Goal: Task Accomplishment & Management: Complete application form

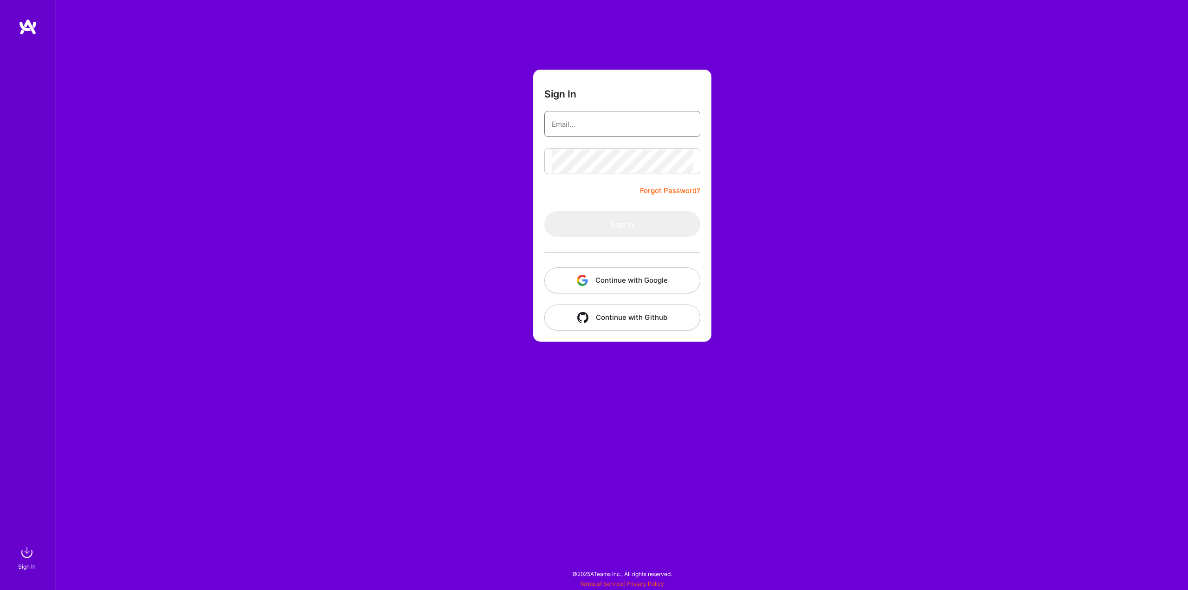
click at [598, 133] on input "email" at bounding box center [622, 124] width 141 height 24
type input "[PERSON_NAME][EMAIL_ADDRESS][DOMAIN_NAME]"
click at [634, 227] on button "Sign In" at bounding box center [622, 224] width 156 height 26
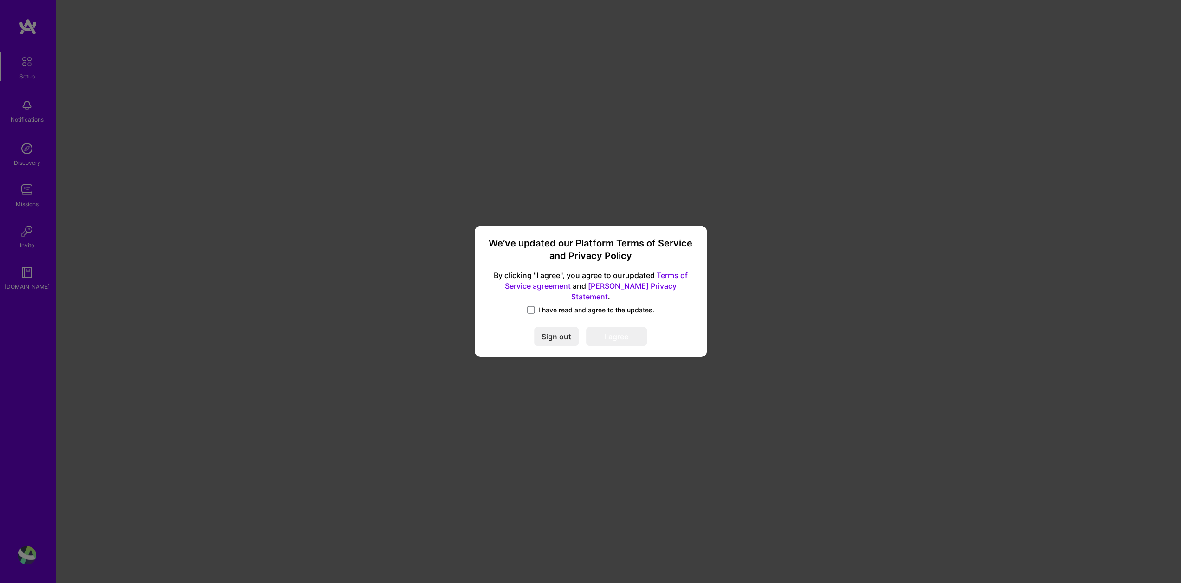
click at [559, 306] on span "I have read and agree to the updates." at bounding box center [596, 309] width 116 height 9
click at [0, 0] on input "I have read and agree to the updates." at bounding box center [0, 0] width 0 height 0
click at [609, 328] on button "I agree" at bounding box center [616, 337] width 61 height 19
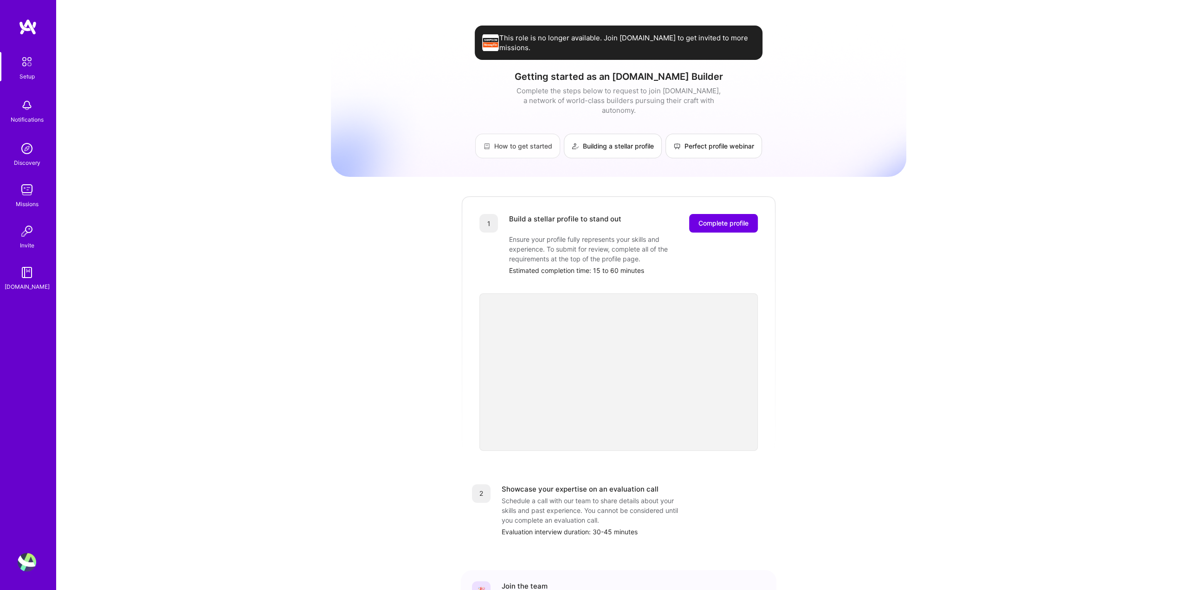
click at [529, 135] on link "How to get started" at bounding box center [517, 146] width 85 height 25
click at [29, 62] on img at bounding box center [26, 61] width 19 height 19
click at [750, 214] on button "Complete profile" at bounding box center [723, 223] width 69 height 19
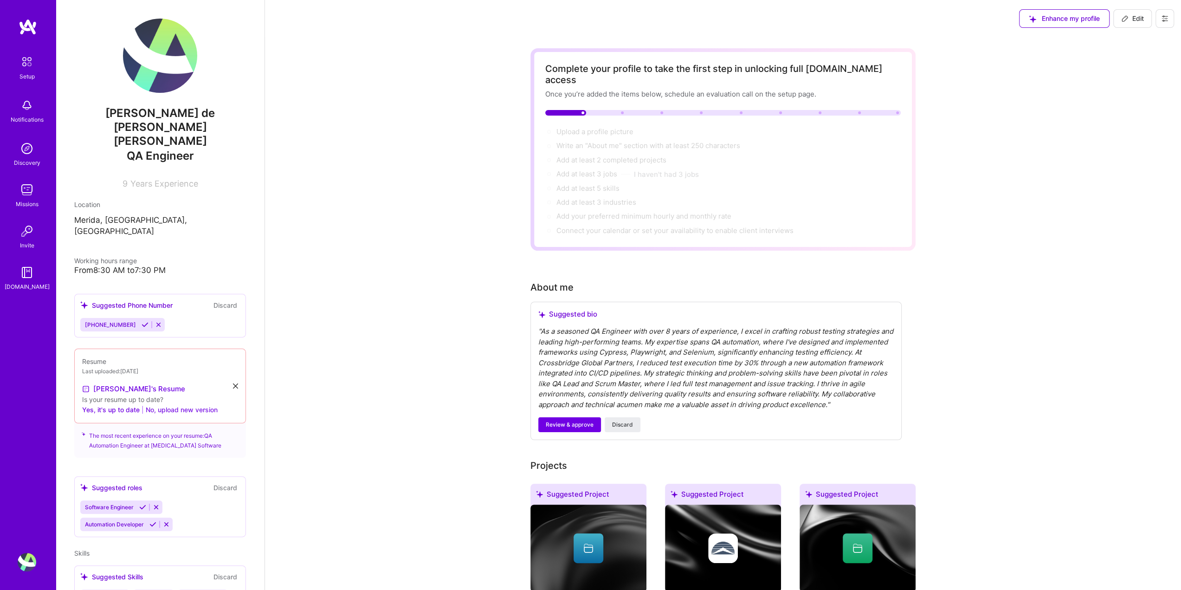
click at [187, 404] on button "No, upload new version" at bounding box center [182, 409] width 72 height 11
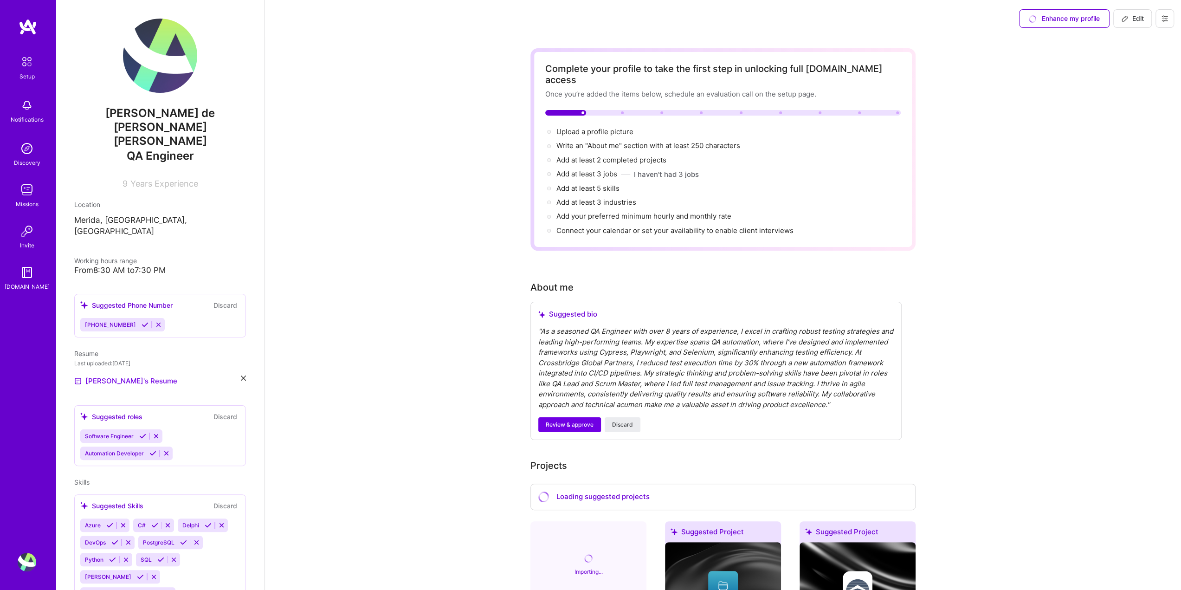
click at [195, 429] on div "Software Engineer Automation Developer" at bounding box center [160, 444] width 160 height 31
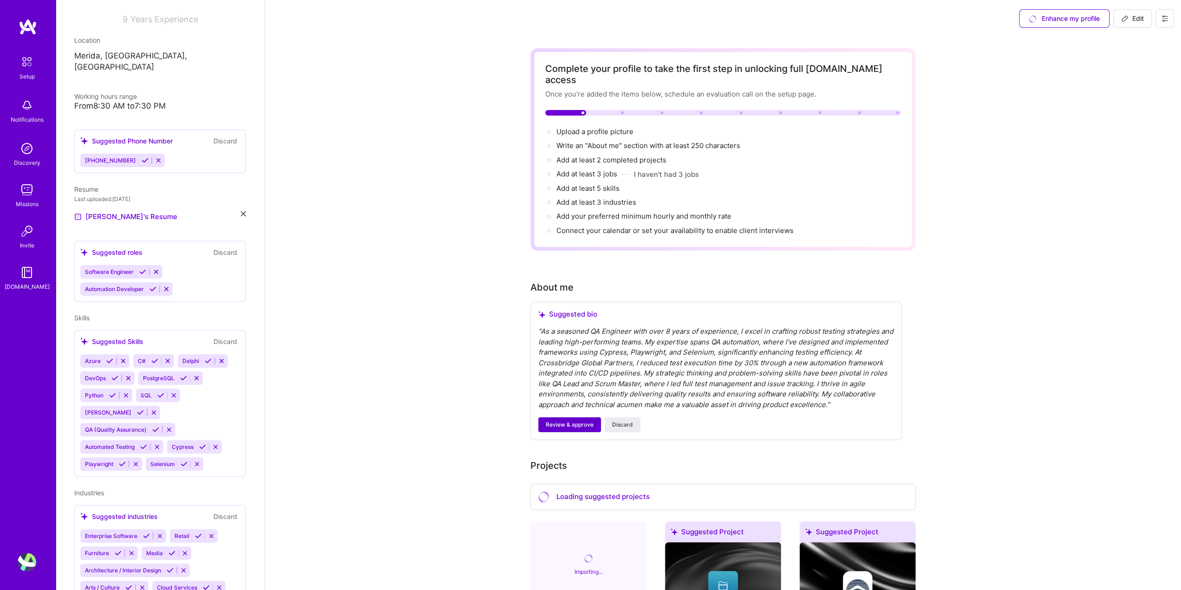
click at [579, 421] on span "Review & approve" at bounding box center [570, 425] width 48 height 8
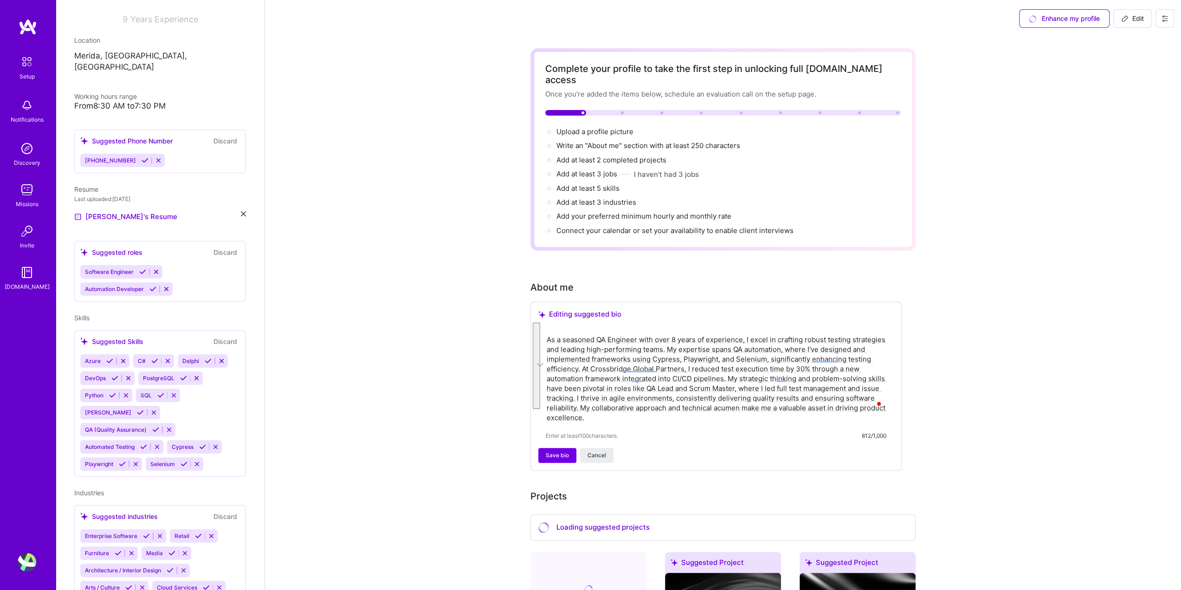
drag, startPoint x: 612, startPoint y: 404, endPoint x: 547, endPoint y: 328, distance: 99.8
click at [547, 334] on textarea "As a seasoned QA Engineer with over 8 years of experience, I excel in crafting …" at bounding box center [716, 379] width 341 height 90
paste textarea "dynamic QA Automation Engineer and Scrum Master with 15+ years of driving excel…"
type textarea "A dynamic QA Automation Engineer and Scrum Master with 15+ years of driving exc…"
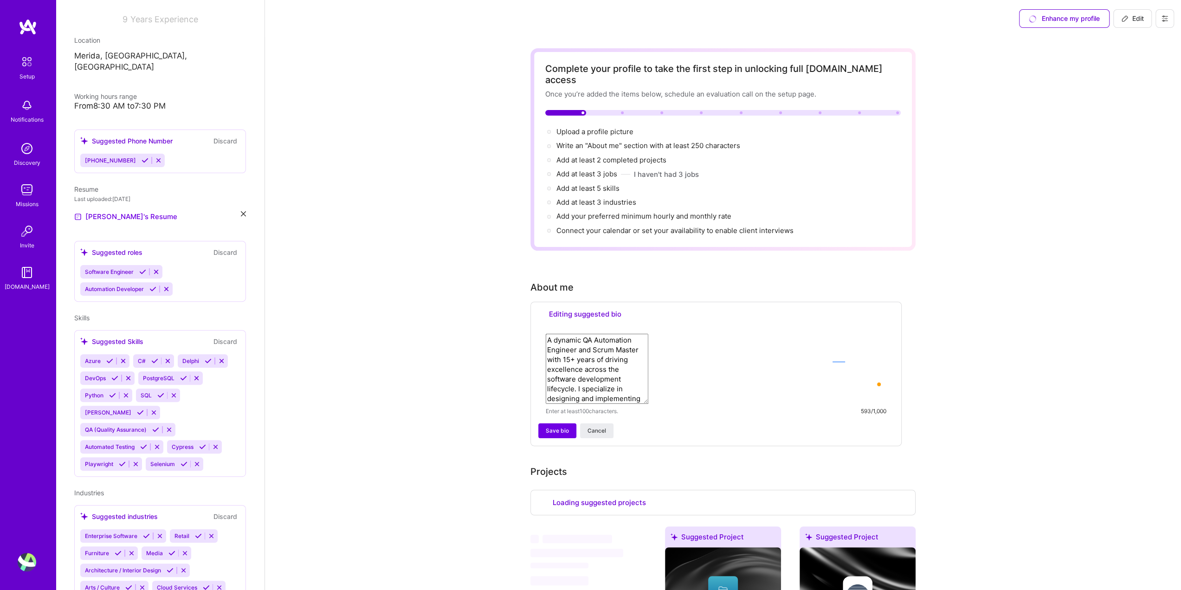
select select "US"
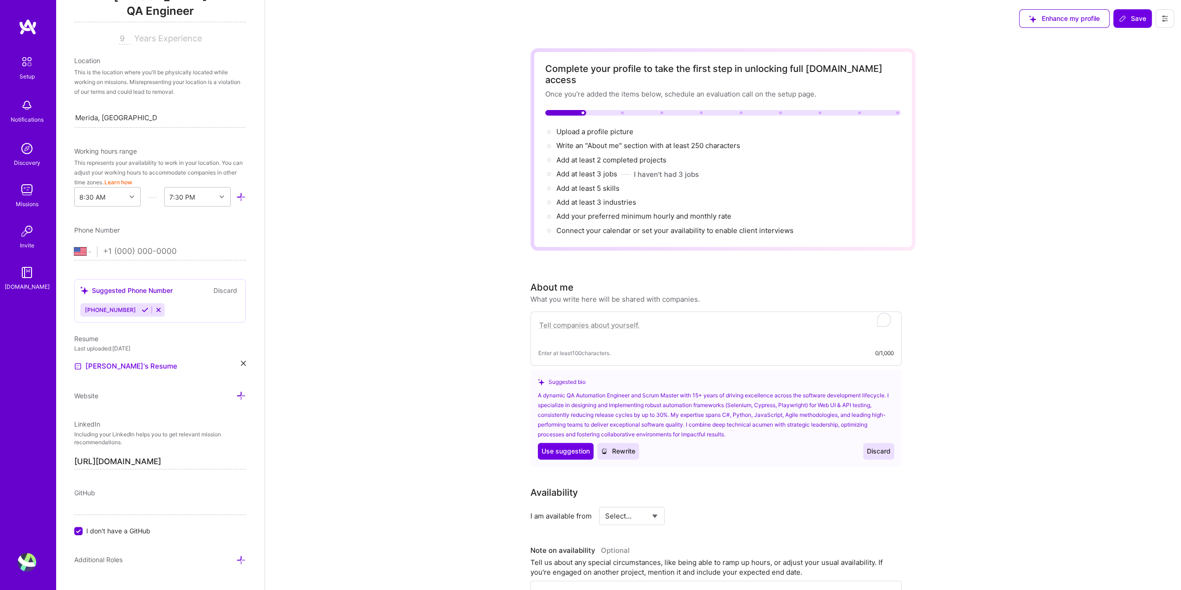
scroll to position [184, 0]
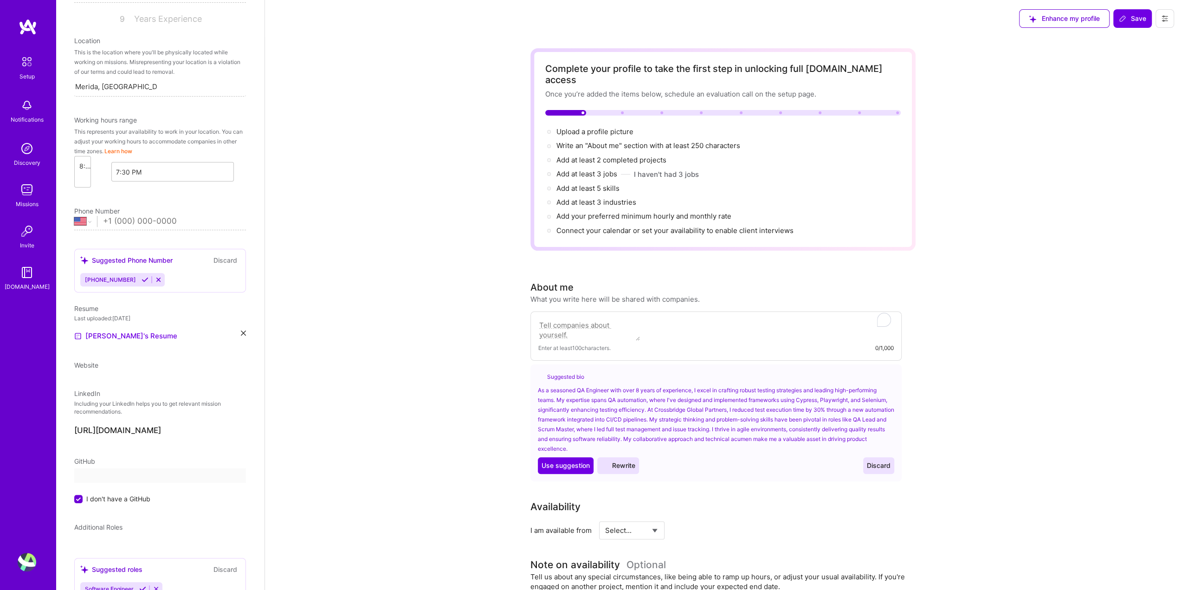
select select "US"
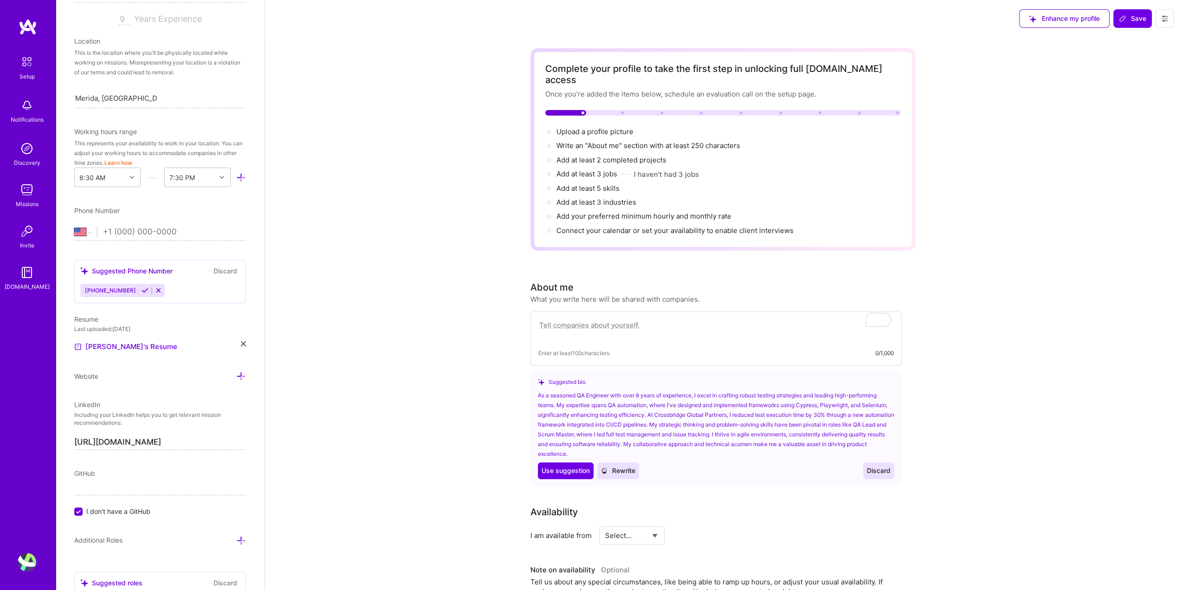
click at [569, 319] on textarea "To enrich screen reader interactions, please activate Accessibility in Grammarl…" at bounding box center [716, 329] width 356 height 21
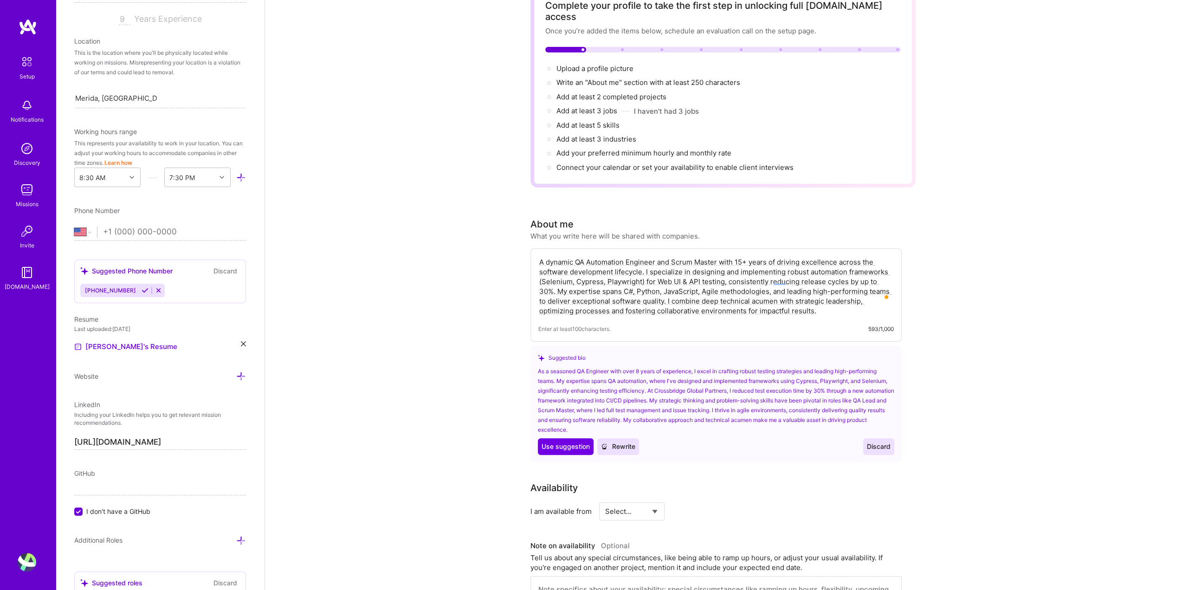
scroll to position [93, 0]
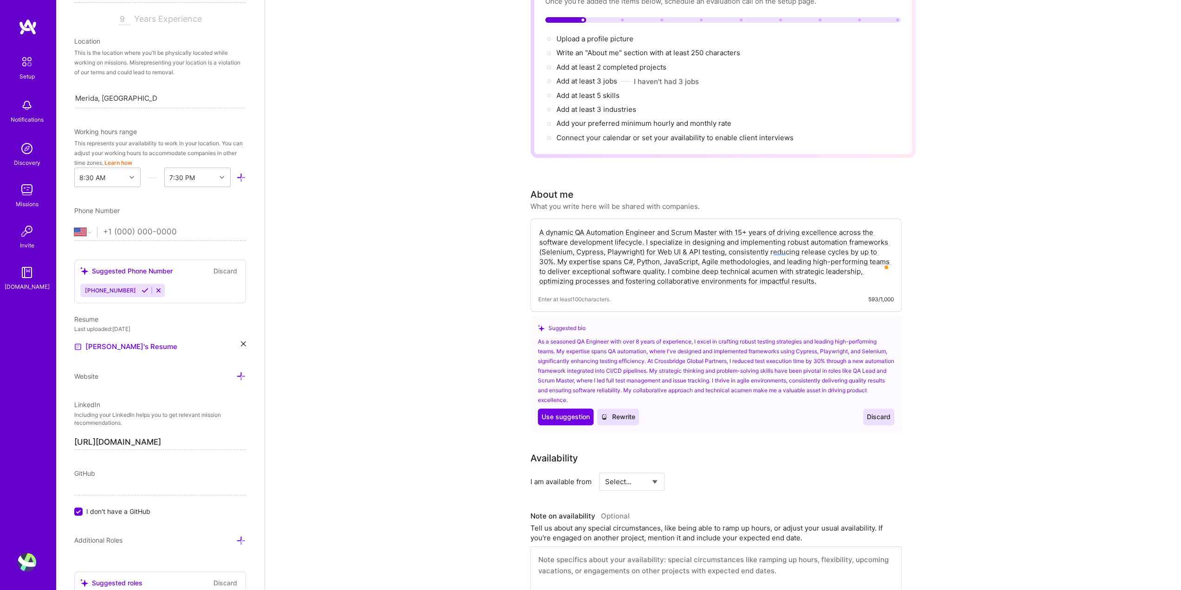
type textarea "A dynamic QA Automation Engineer and Scrum Master with 15+ years of driving exc…"
click at [648, 473] on select "Select... Right Now Future Date Not Available" at bounding box center [631, 482] width 53 height 24
select select "Right Now"
click at [605, 470] on select "Select... Right Now Future Date Not Available" at bounding box center [631, 482] width 53 height 24
click at [700, 473] on input at bounding box center [717, 482] width 56 height 18
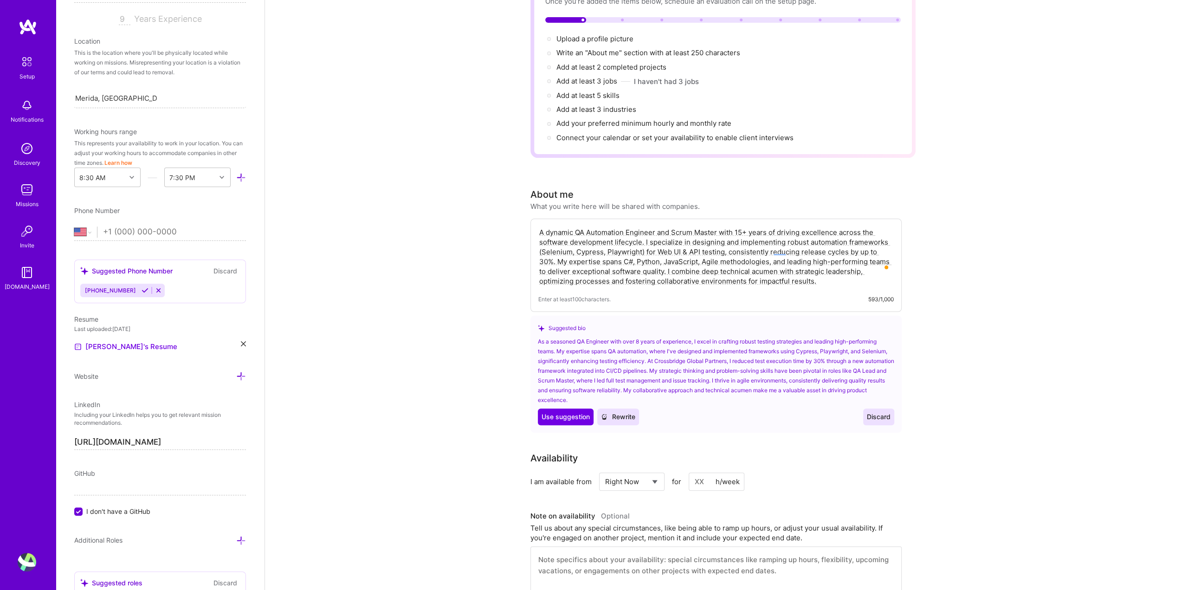
click at [675, 477] on span "for" at bounding box center [676, 482] width 9 height 10
drag, startPoint x: 703, startPoint y: 469, endPoint x: 693, endPoint y: 470, distance: 10.2
click at [693, 473] on input at bounding box center [717, 482] width 56 height 18
click at [694, 473] on input at bounding box center [717, 482] width 56 height 18
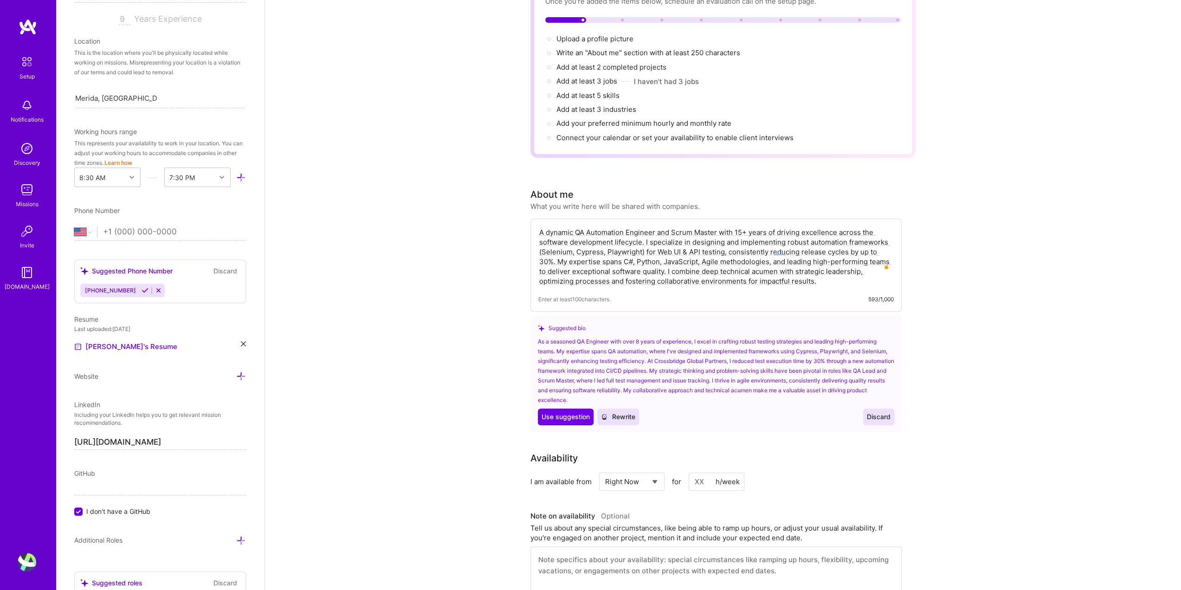
drag, startPoint x: 698, startPoint y: 470, endPoint x: 708, endPoint y: 470, distance: 10.2
click at [708, 473] on input at bounding box center [717, 482] width 56 height 18
drag, startPoint x: 703, startPoint y: 468, endPoint x: 695, endPoint y: 469, distance: 7.9
click at [695, 473] on input "20" at bounding box center [717, 482] width 56 height 18
type input "40"
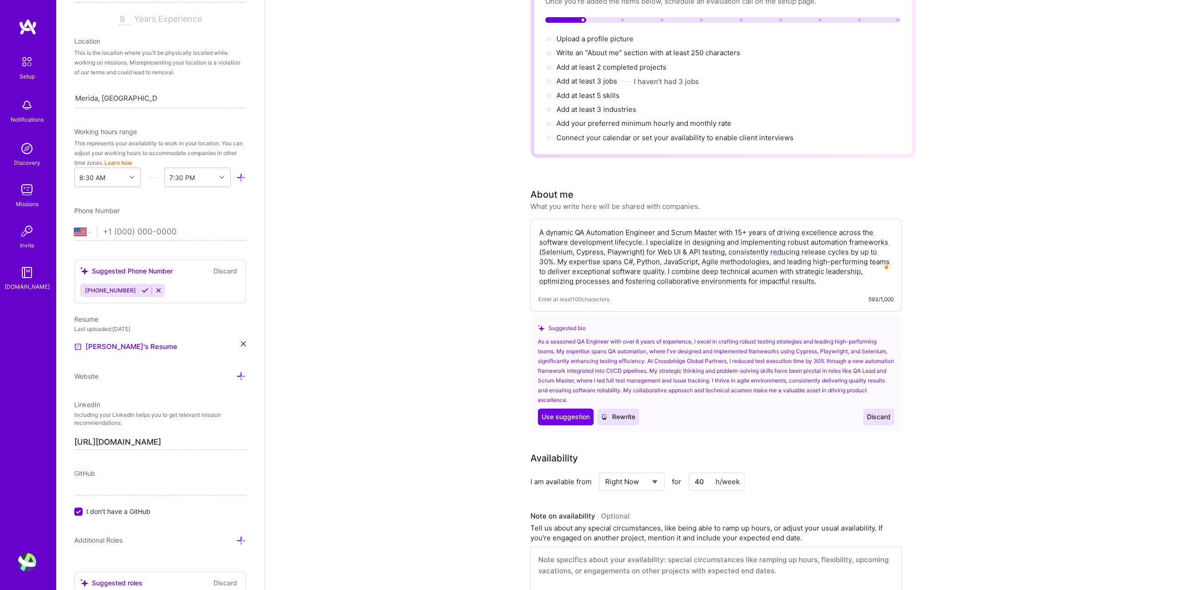
click at [778, 474] on div "I am available from Select... Right Now Future Date Not Available for 40 h/week" at bounding box center [716, 482] width 371 height 18
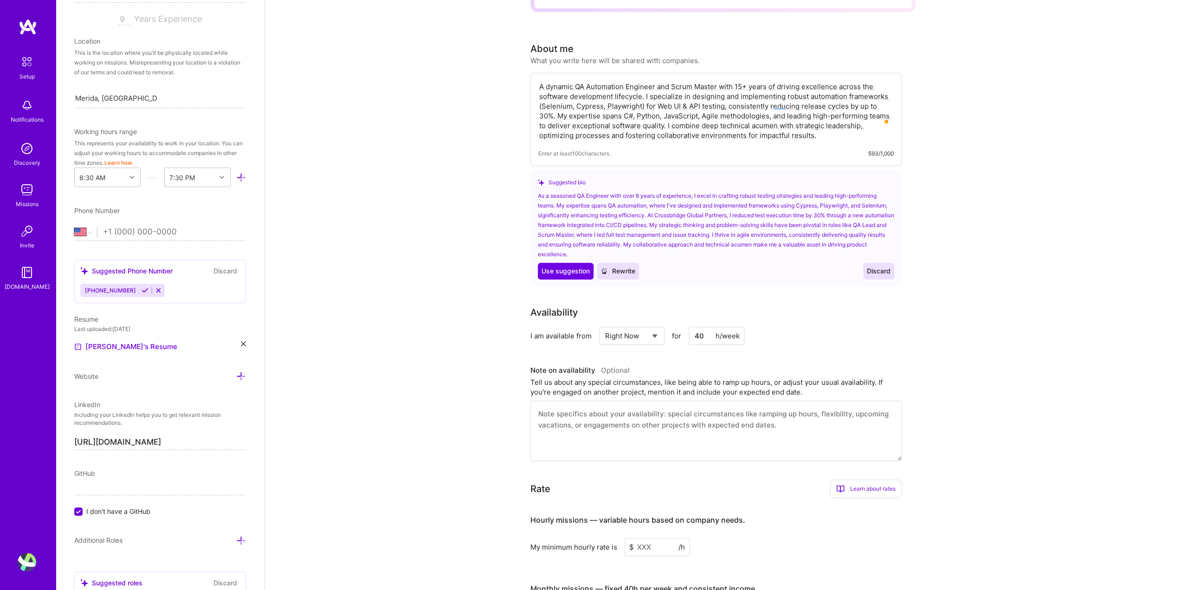
scroll to position [279, 0]
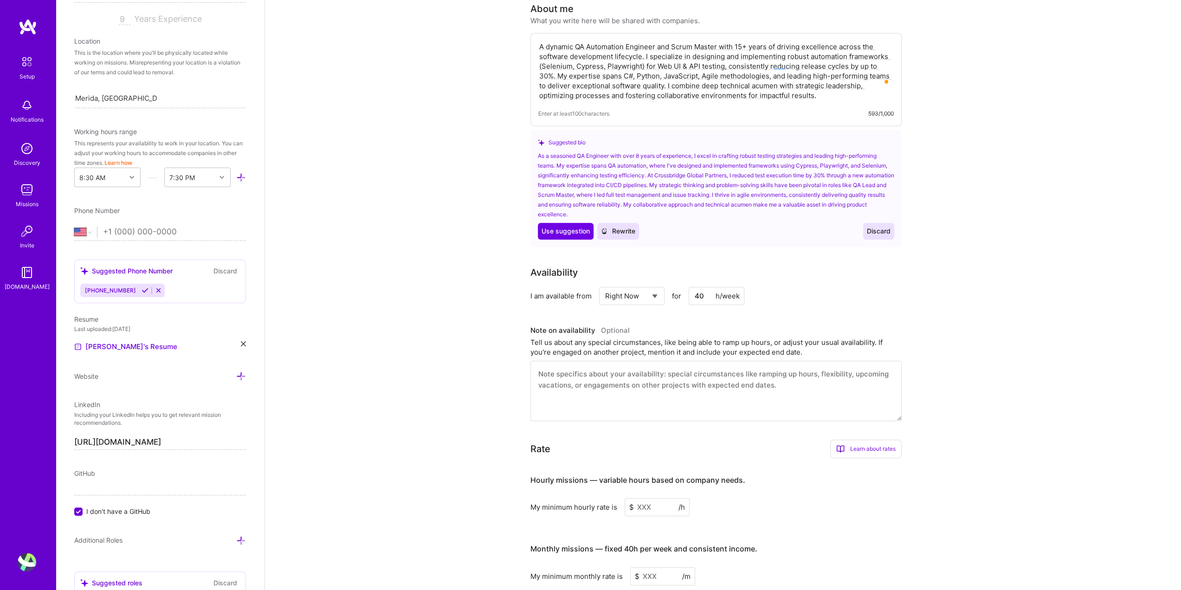
click at [642, 498] on input at bounding box center [657, 507] width 65 height 18
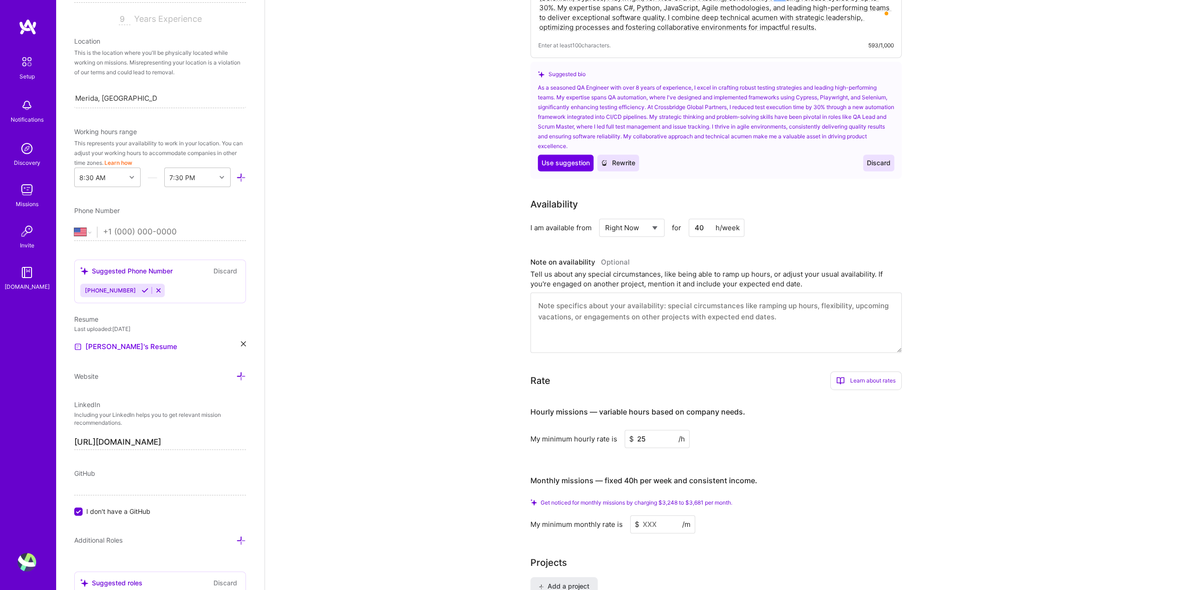
scroll to position [371, 0]
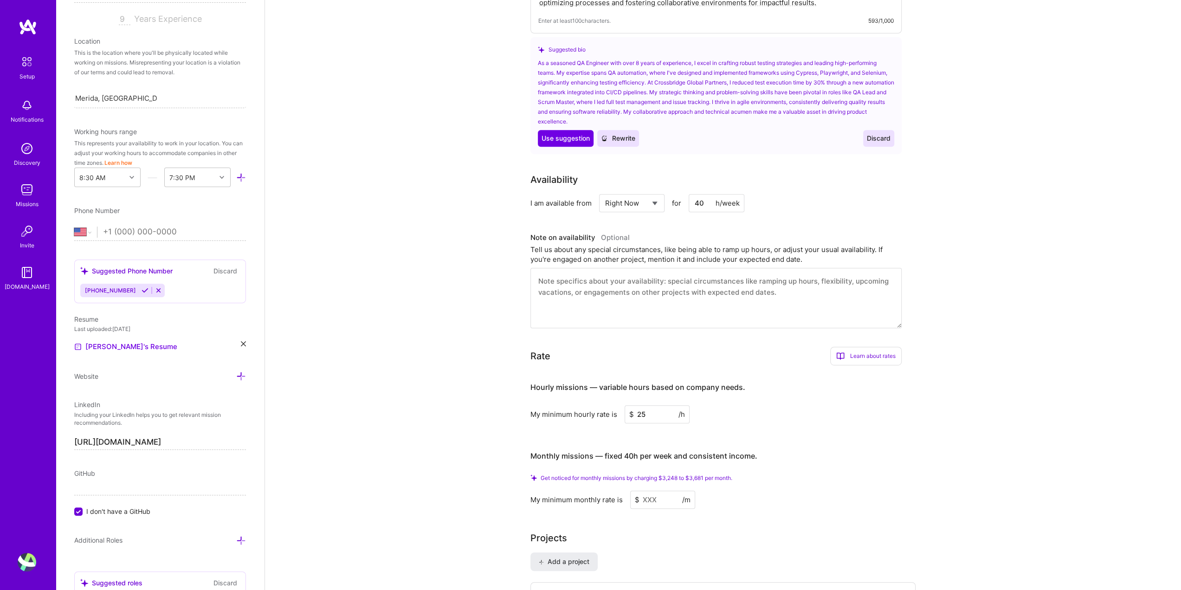
type input "25"
click at [659, 491] on input at bounding box center [662, 500] width 65 height 18
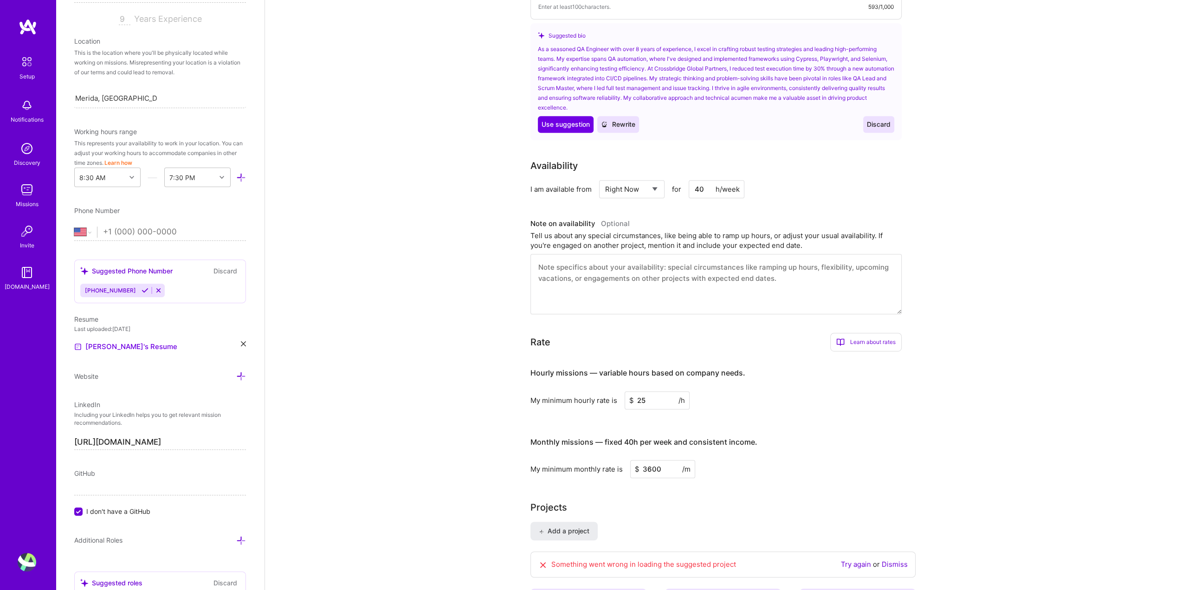
type input "3600"
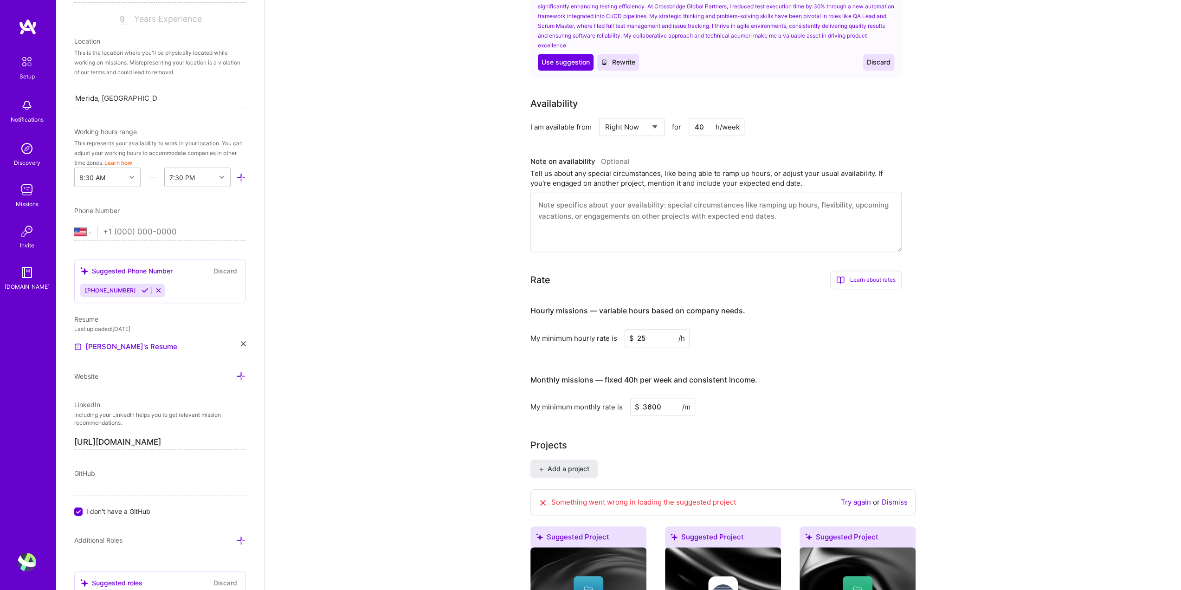
scroll to position [464, 0]
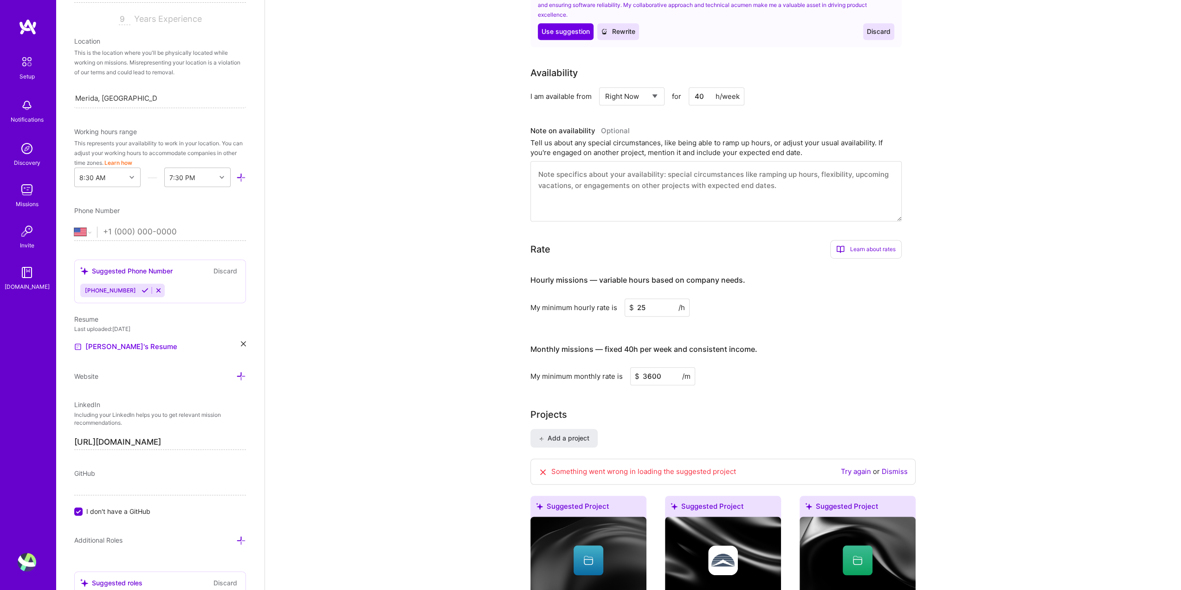
click at [861, 467] on link "Try again" at bounding box center [856, 471] width 30 height 9
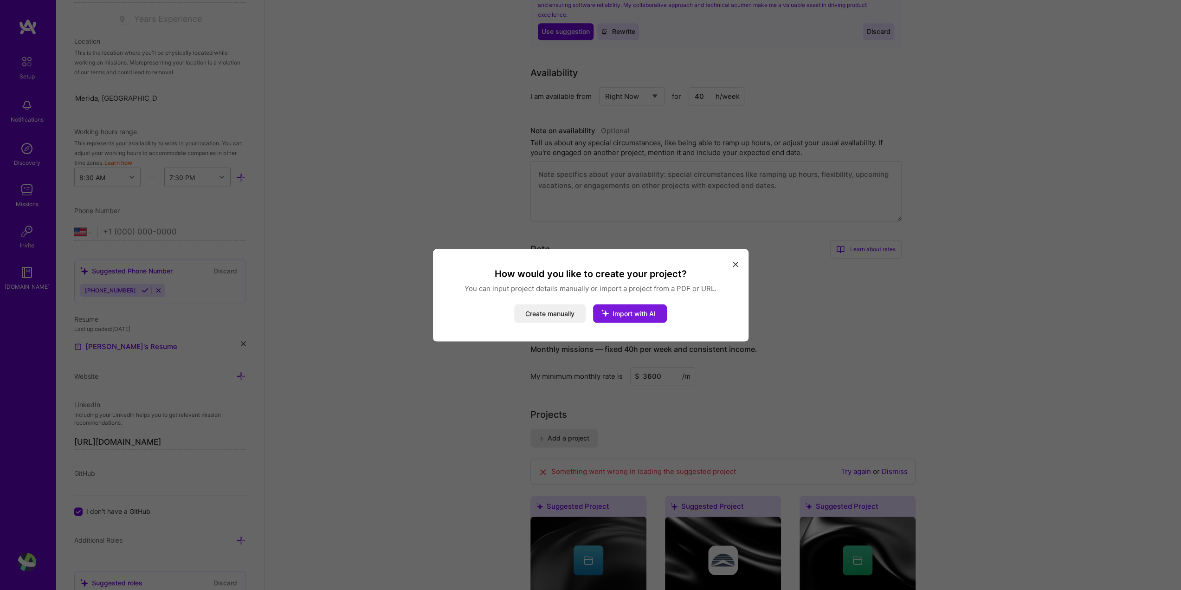
click at [616, 314] on icon "modal" at bounding box center [605, 313] width 24 height 24
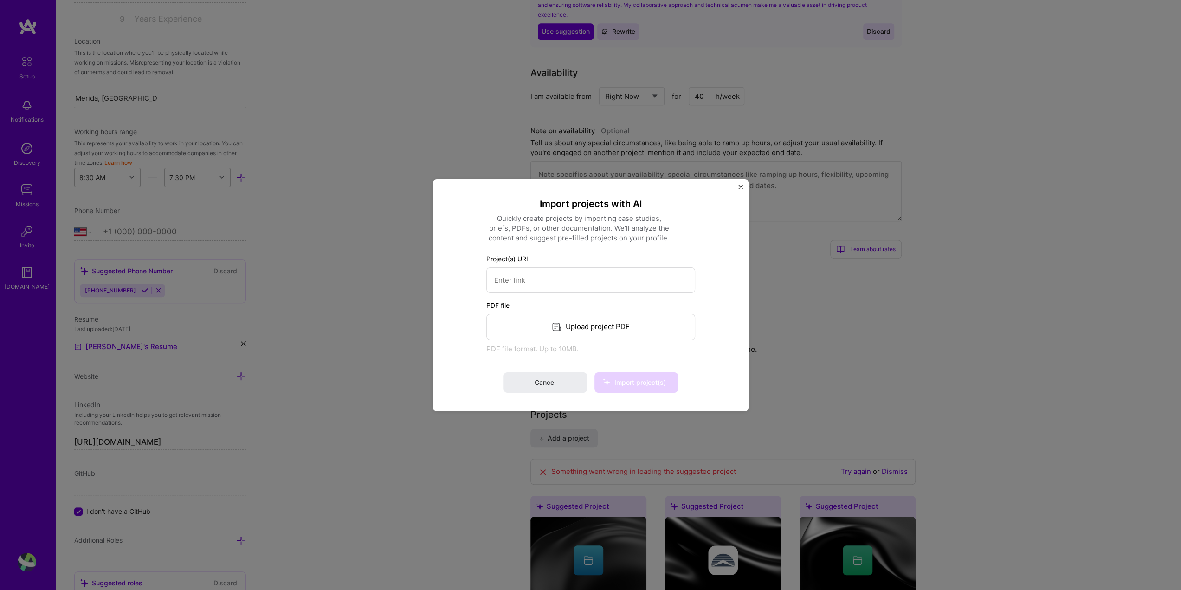
click at [741, 188] on img "Close" at bounding box center [741, 186] width 5 height 5
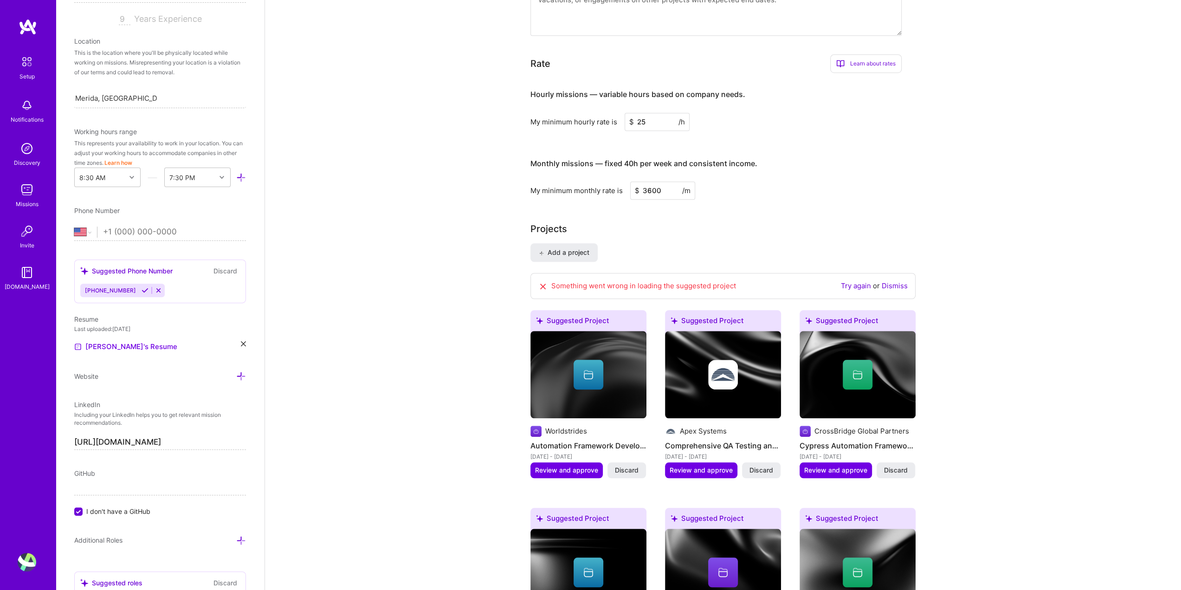
scroll to position [836, 0]
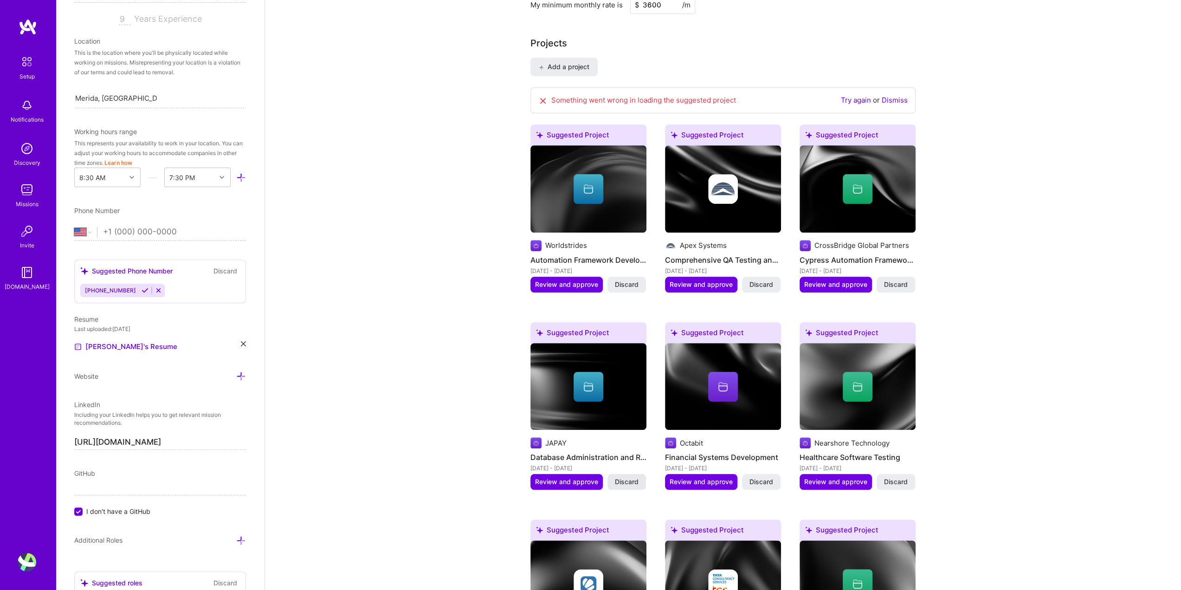
click at [628, 477] on span "Discard" at bounding box center [627, 481] width 24 height 9
click at [765, 477] on span "Discard" at bounding box center [762, 481] width 24 height 9
click at [758, 477] on span "Discard" at bounding box center [762, 481] width 24 height 9
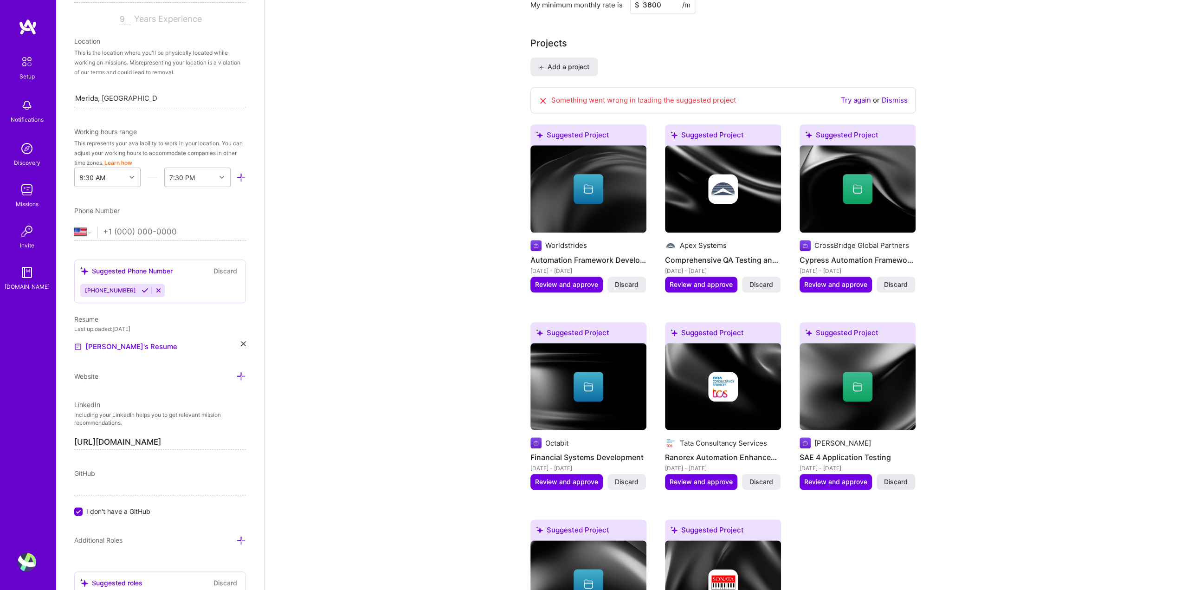
click at [894, 477] on span "Discard" at bounding box center [896, 481] width 24 height 9
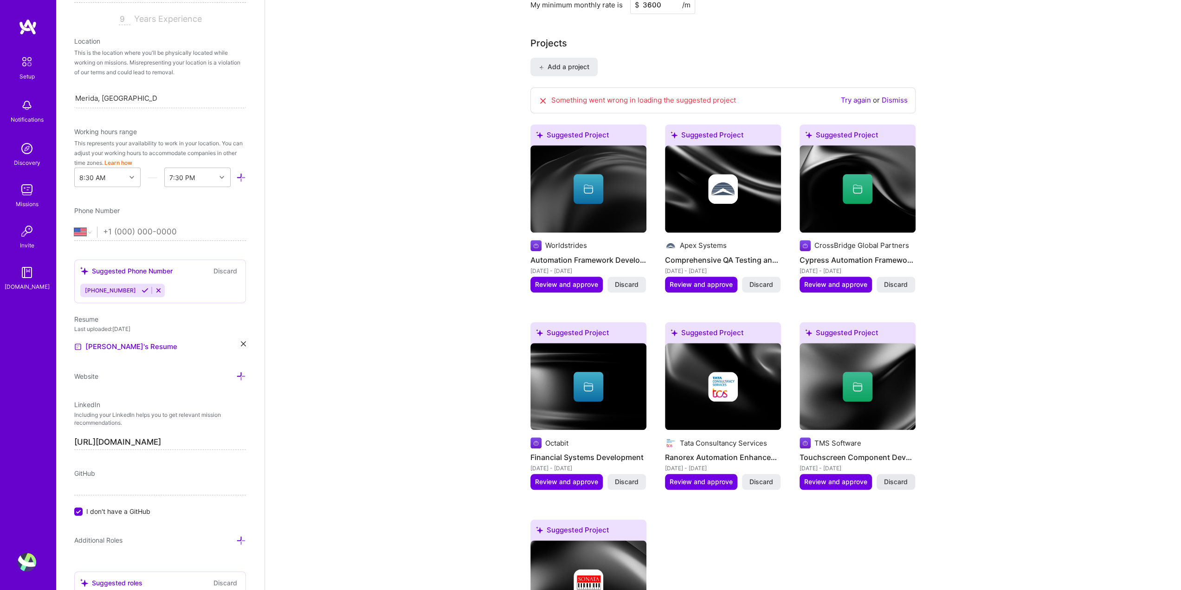
click at [901, 477] on span "Discard" at bounding box center [896, 481] width 24 height 9
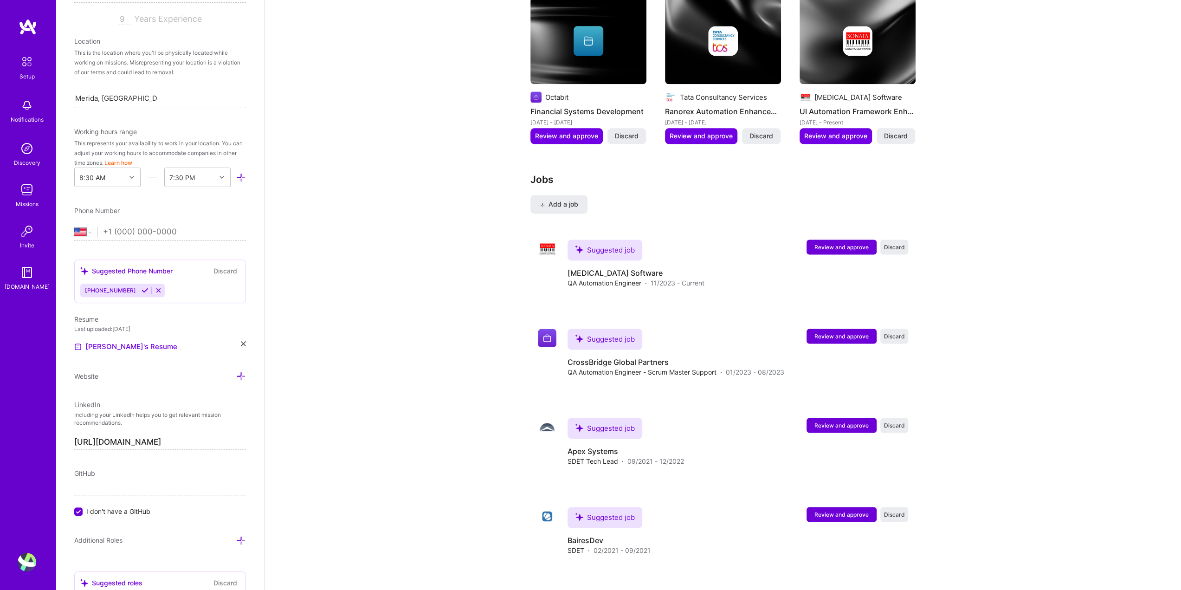
scroll to position [1253, 0]
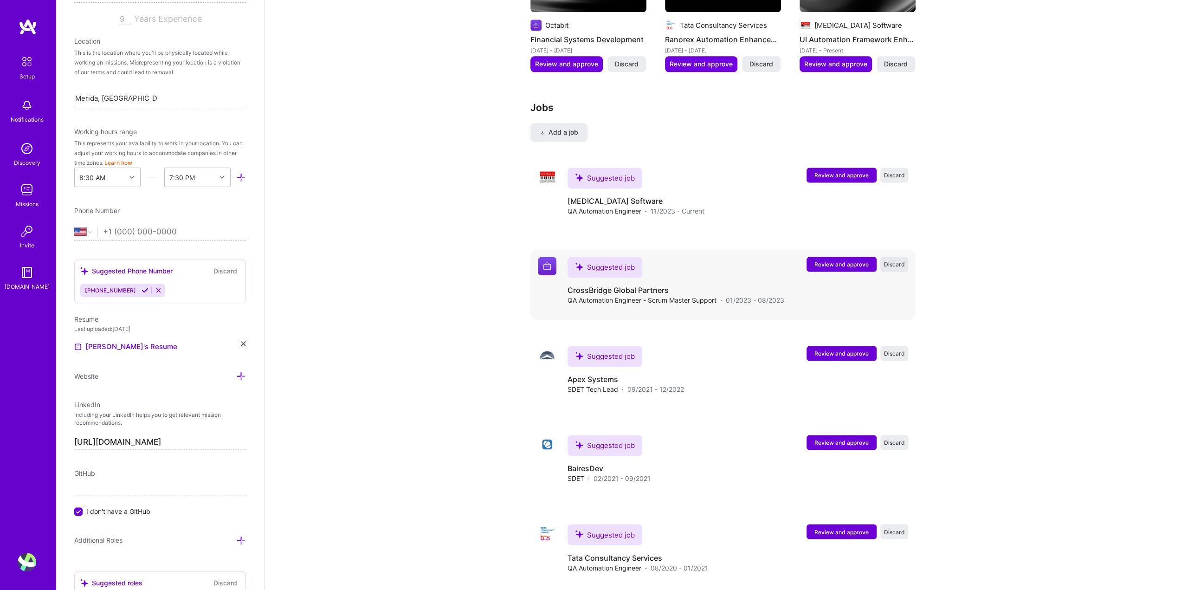
click at [889, 260] on span "Discard" at bounding box center [894, 264] width 21 height 8
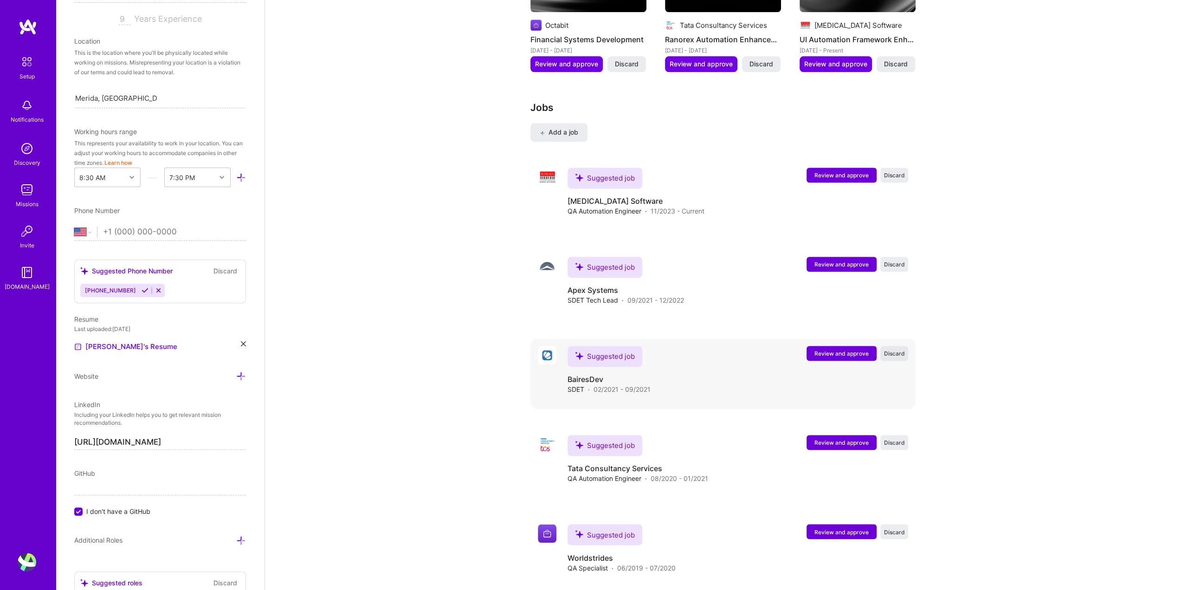
click at [887, 350] on span "Discard" at bounding box center [894, 354] width 21 height 8
click at [902, 439] on span "Discard" at bounding box center [894, 443] width 21 height 8
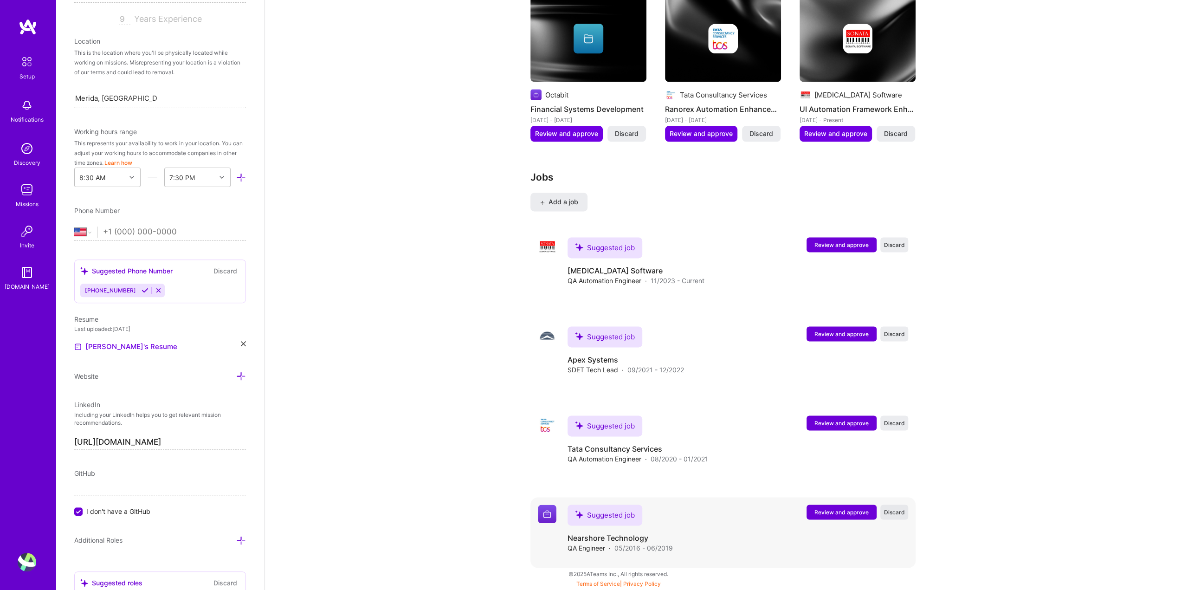
scroll to position [1171, 0]
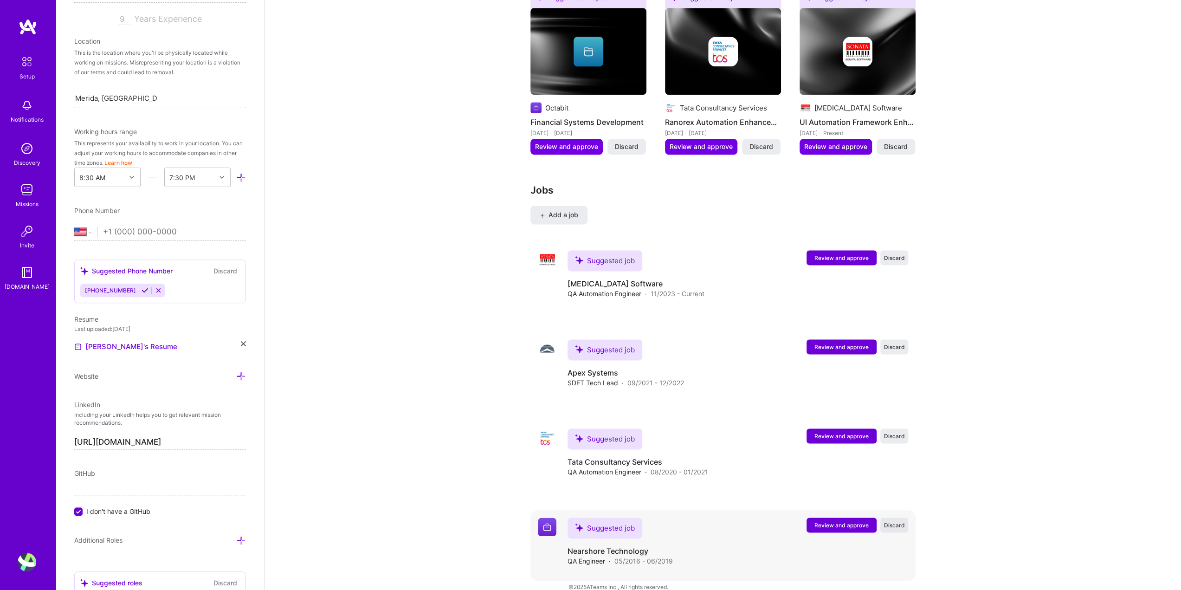
click at [895, 521] on span "Discard" at bounding box center [894, 525] width 21 height 8
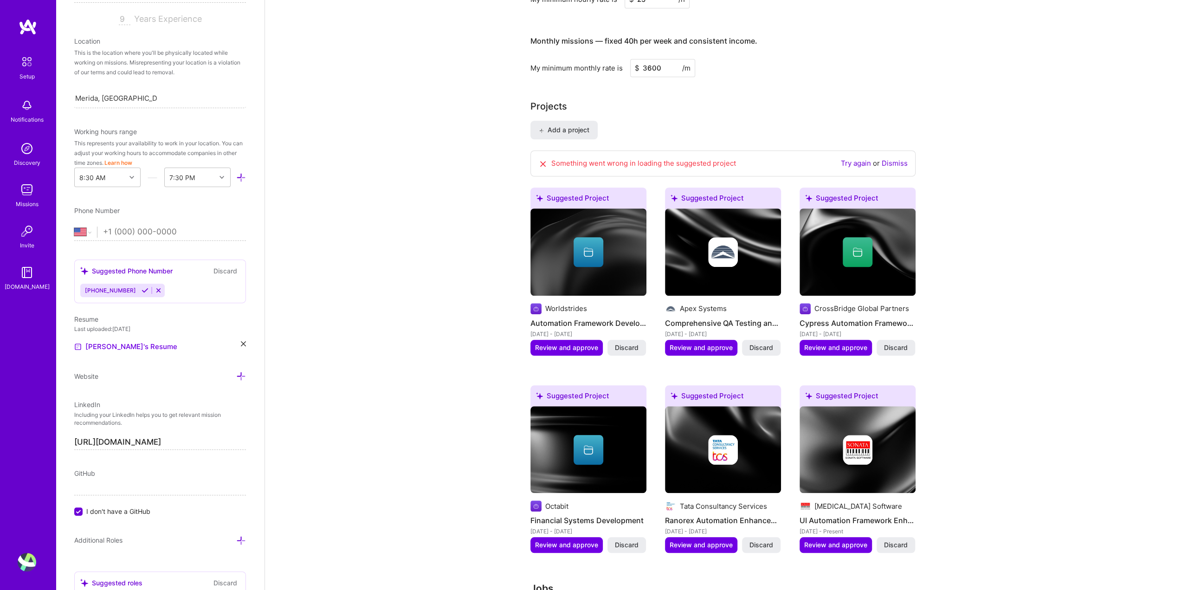
scroll to position [710, 0]
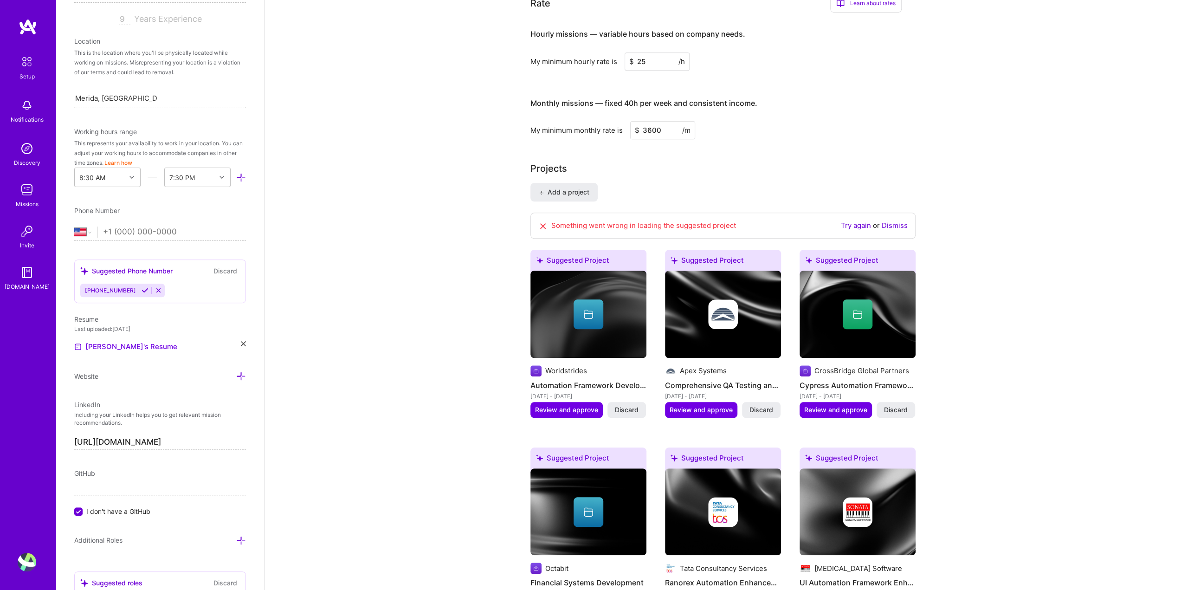
click at [891, 221] on link "Dismiss" at bounding box center [895, 225] width 26 height 9
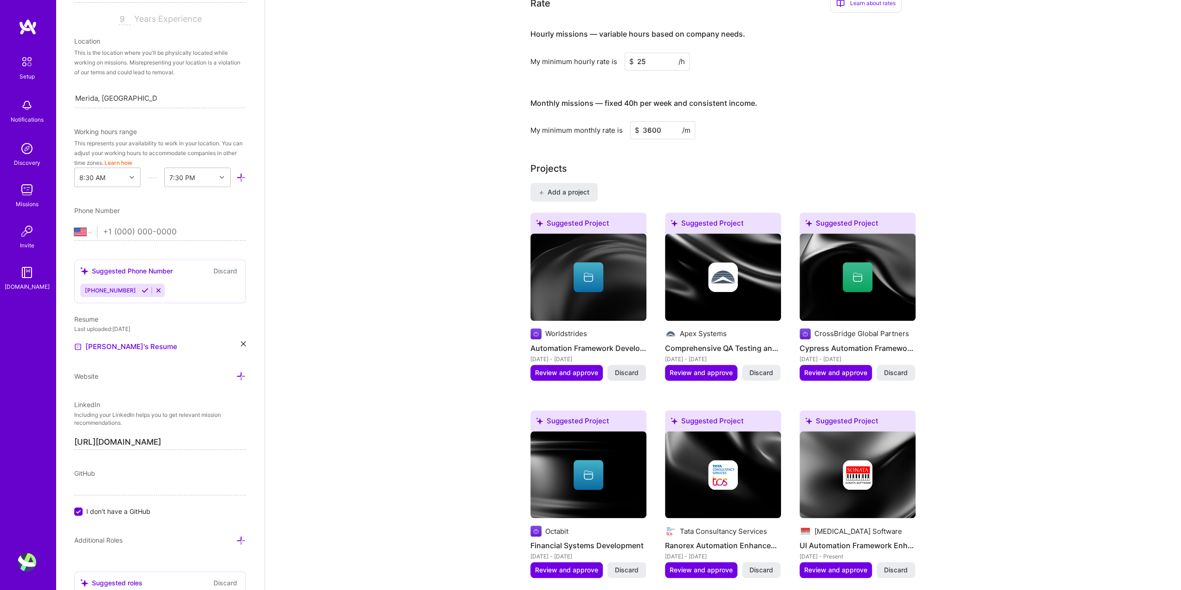
click at [635, 368] on span "Discard" at bounding box center [627, 372] width 24 height 9
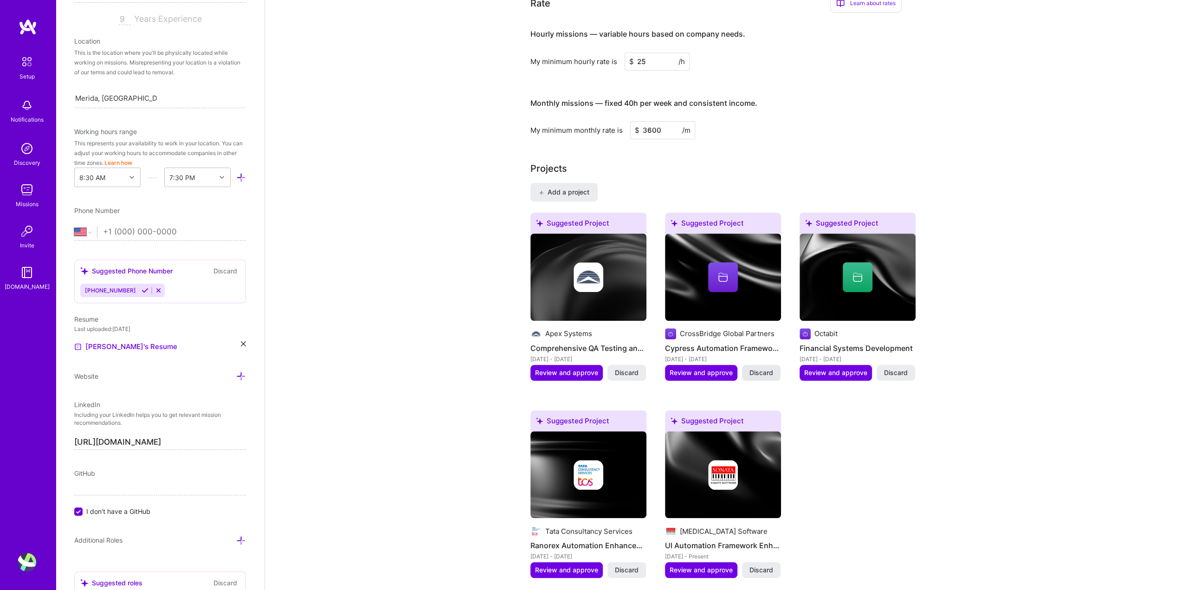
click at [764, 368] on span "Discard" at bounding box center [762, 372] width 24 height 9
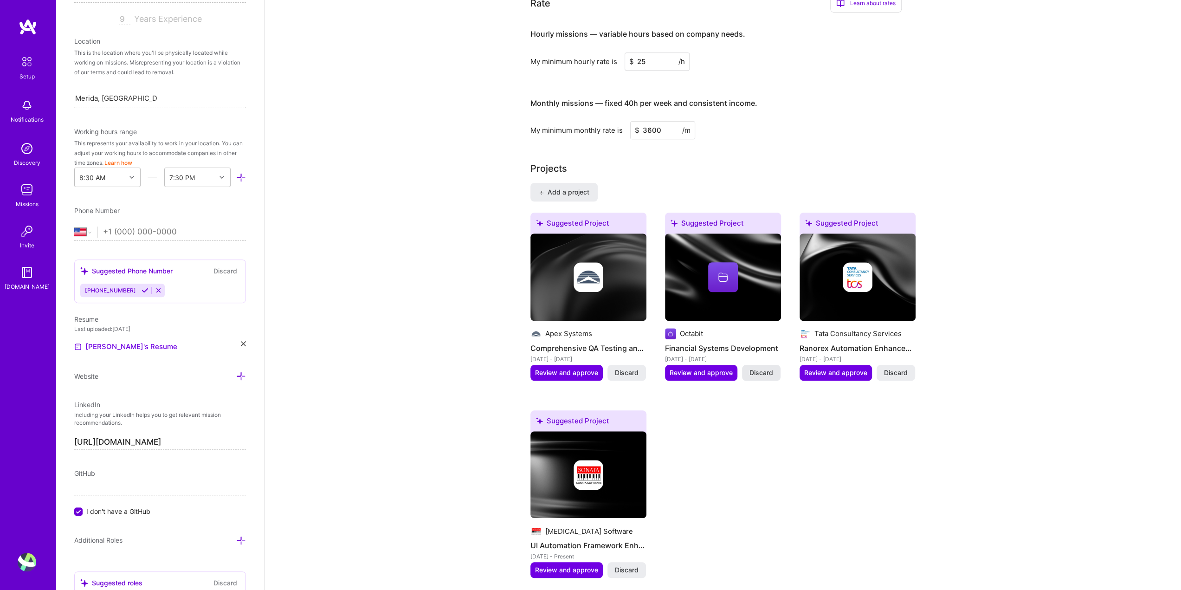
click at [767, 368] on span "Discard" at bounding box center [762, 372] width 24 height 9
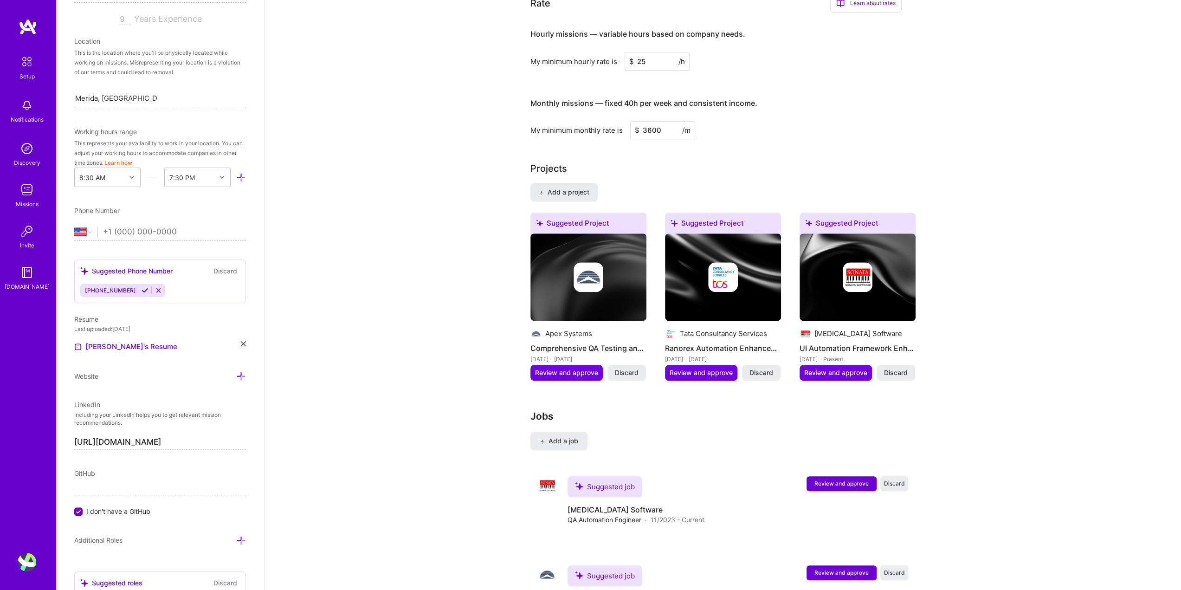
click at [465, 227] on div "Complete your profile to take the first step in unlocking full [DOMAIN_NAME] ac…" at bounding box center [723, 33] width 916 height 1413
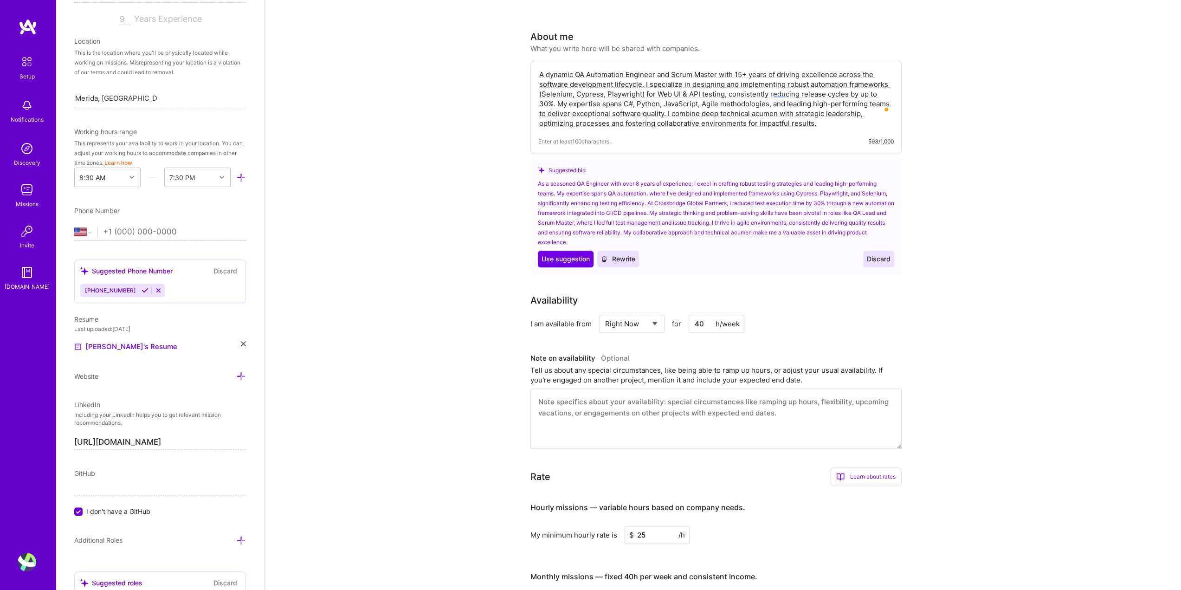
scroll to position [197, 0]
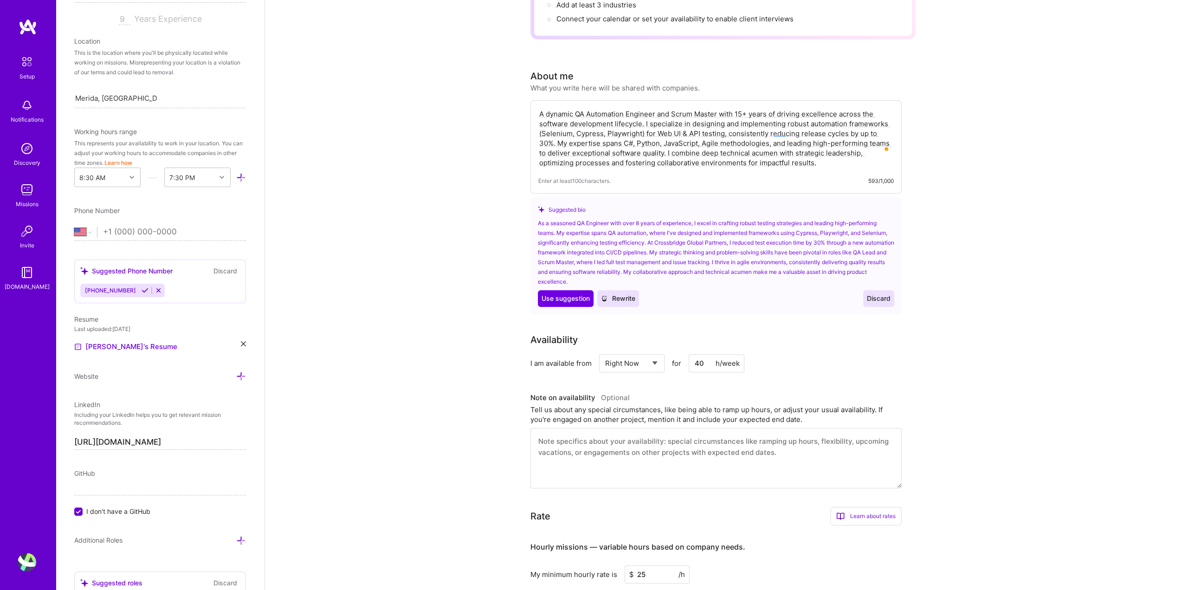
click at [991, 170] on div "Complete your profile to take the first step in unlocking full [DOMAIN_NAME] ac…" at bounding box center [723, 546] width 916 height 1413
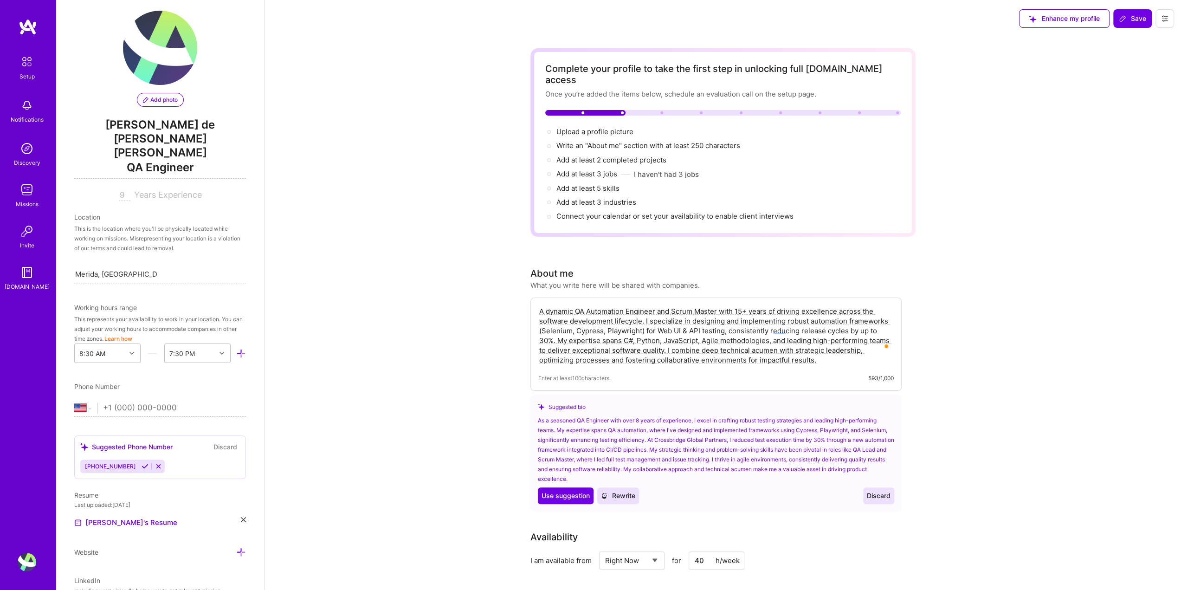
scroll to position [0, 0]
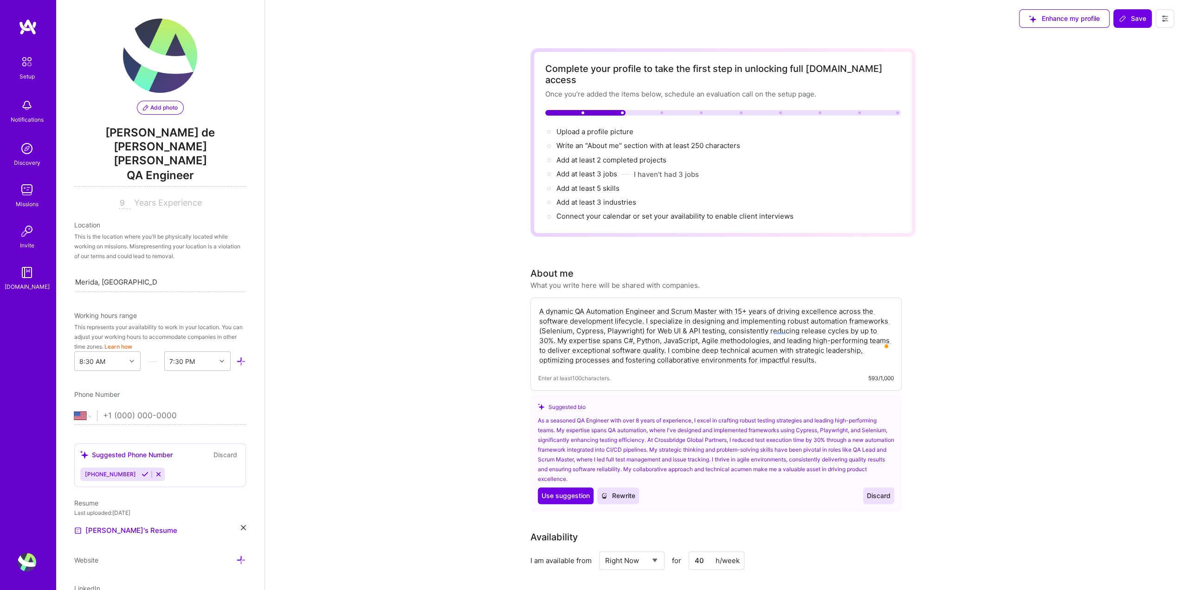
click at [119, 198] on input "9" at bounding box center [125, 203] width 12 height 11
click at [142, 471] on icon at bounding box center [145, 474] width 7 height 7
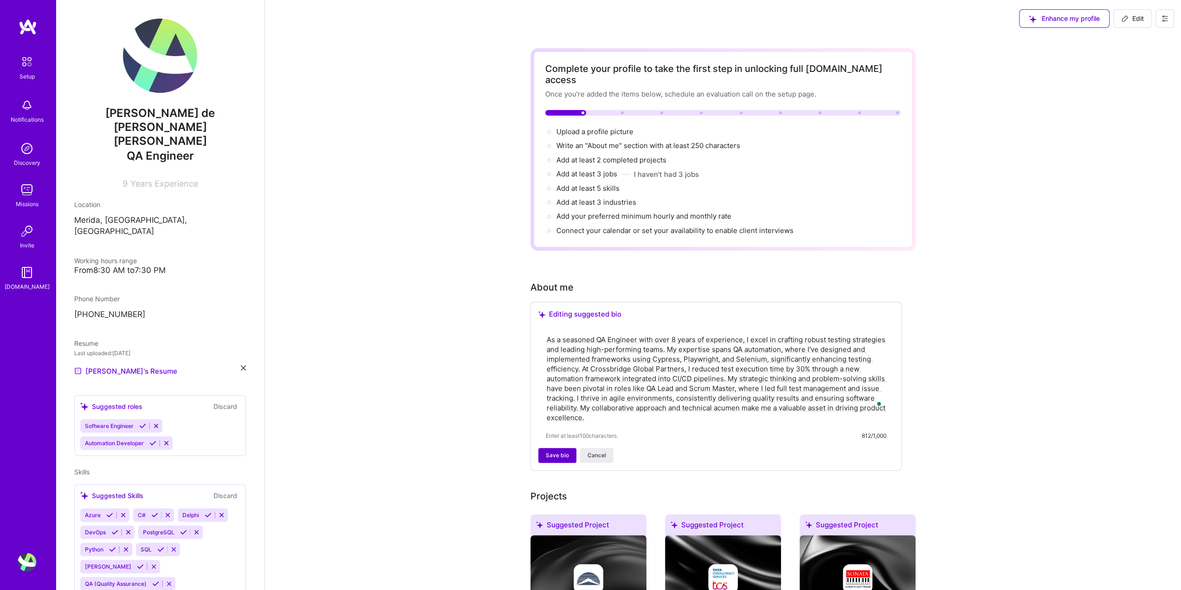
click at [556, 451] on span "Save bio" at bounding box center [557, 455] width 23 height 8
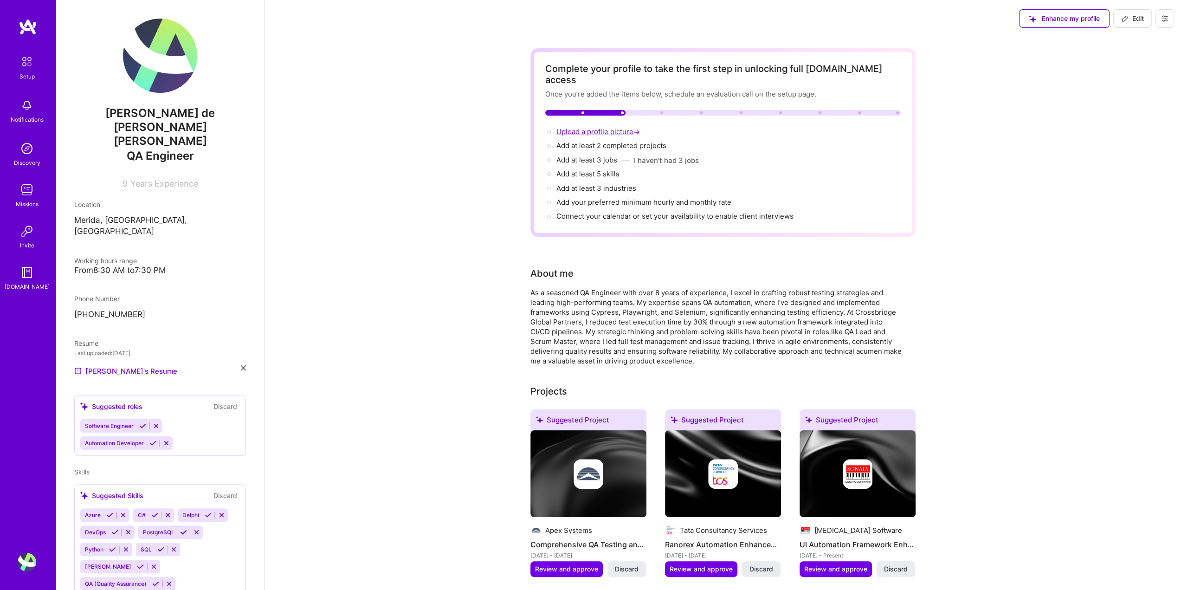
click at [606, 127] on span "Upload a profile picture →" at bounding box center [599, 131] width 85 height 9
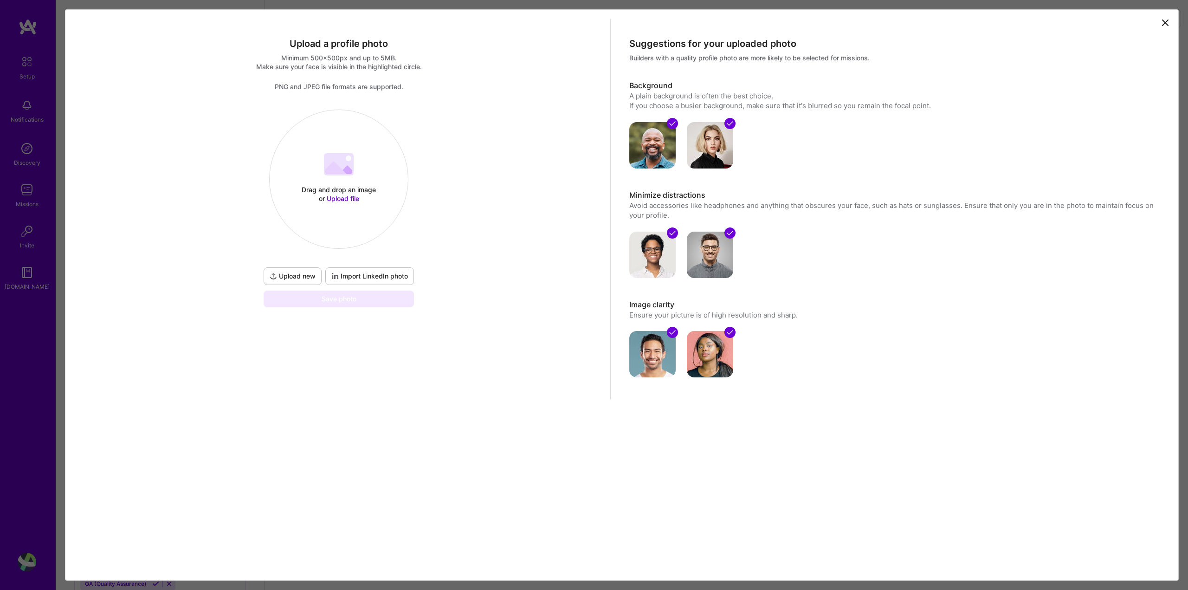
click at [306, 274] on span "Upload new" at bounding box center [293, 276] width 46 height 9
click at [382, 228] on div at bounding box center [440, 228] width 203 height 203
click at [331, 130] on button "Done" at bounding box center [318, 125] width 26 height 16
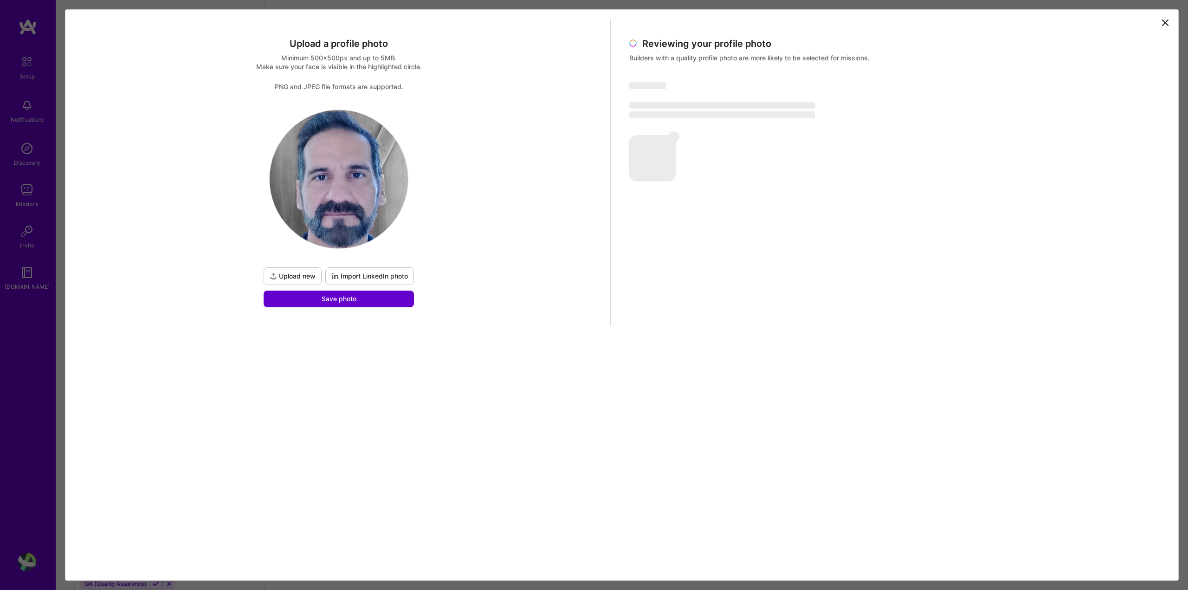
click at [372, 300] on button "Save photo" at bounding box center [339, 299] width 150 height 17
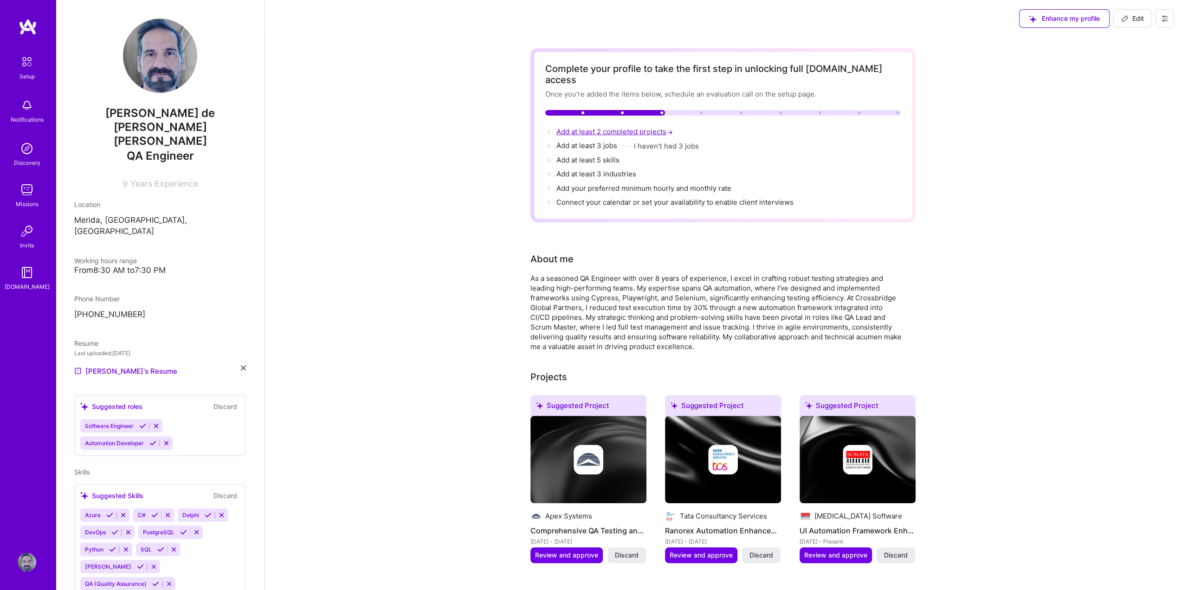
click at [618, 127] on span "Add at least 2 completed projects →" at bounding box center [616, 131] width 118 height 9
select select "MX"
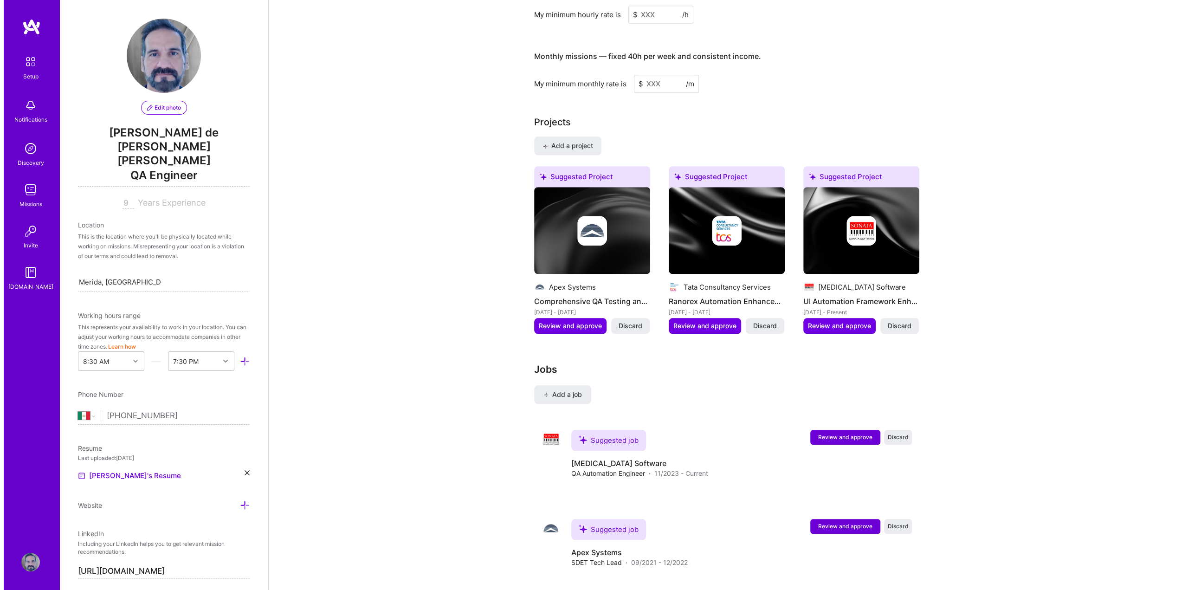
scroll to position [777, 0]
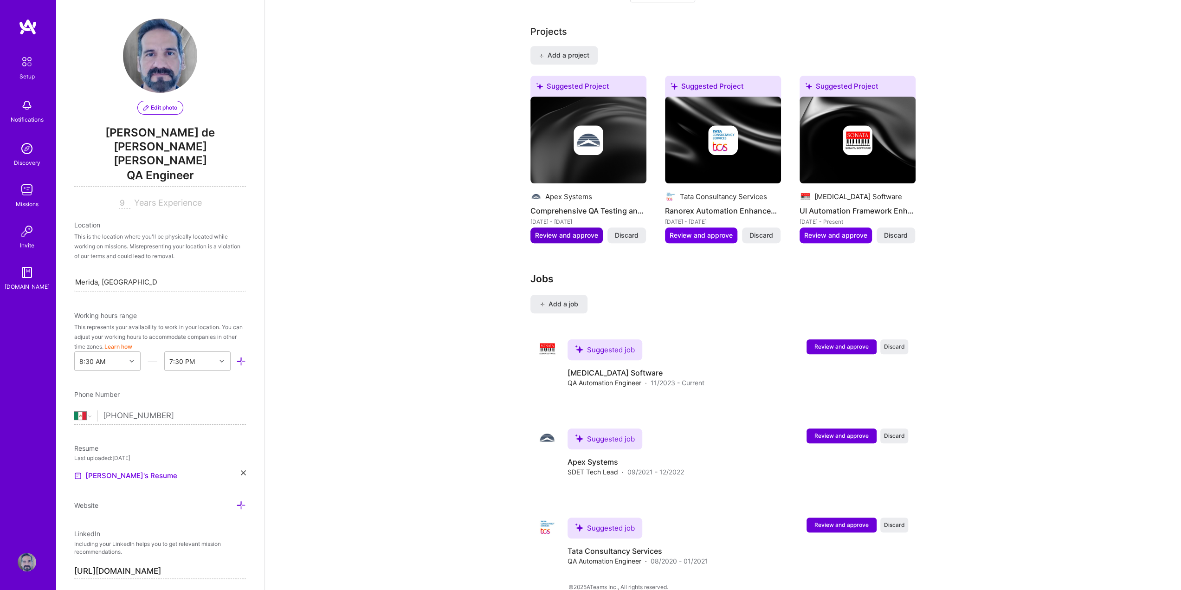
click at [571, 231] on span "Review and approve" at bounding box center [566, 235] width 63 height 9
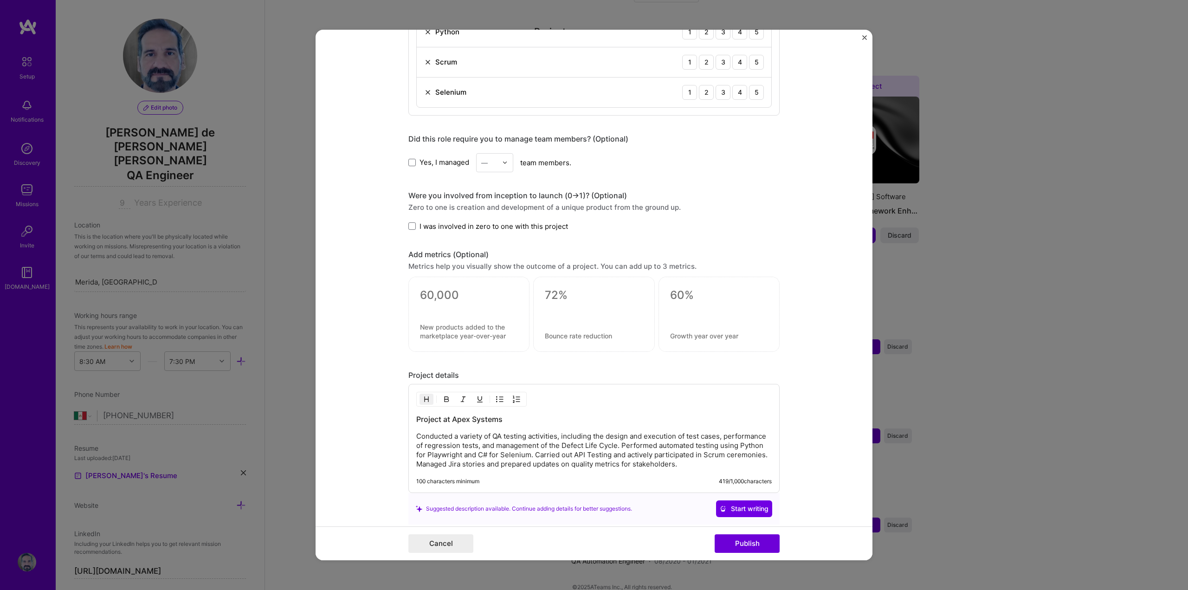
scroll to position [603, 0]
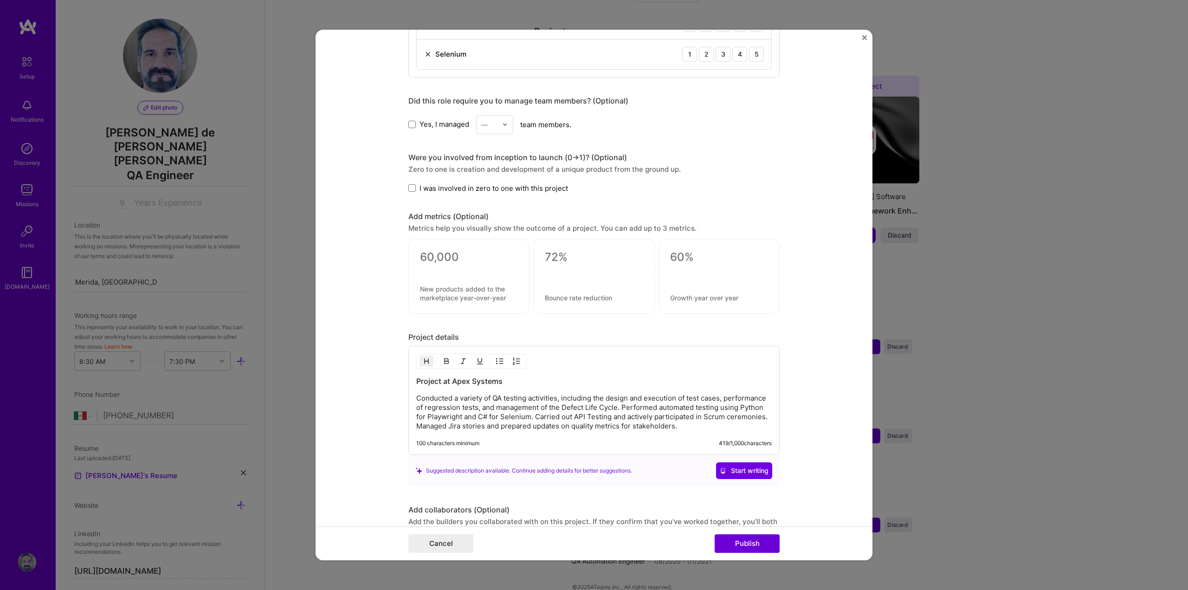
click at [444, 274] on div at bounding box center [468, 276] width 121 height 75
click at [584, 279] on div at bounding box center [593, 276] width 121 height 75
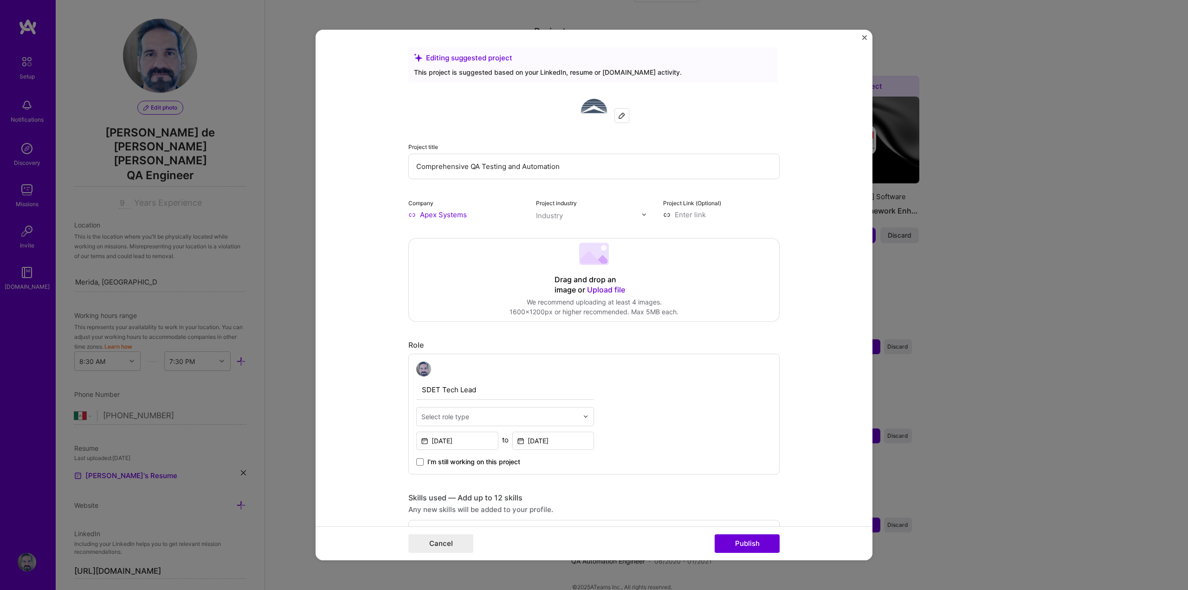
scroll to position [0, 0]
click at [374, 290] on form "Editing suggested project This project is suggested based on your LinkedIn, res…" at bounding box center [594, 295] width 557 height 531
click at [524, 415] on input "text" at bounding box center [499, 418] width 157 height 10
click at [464, 502] on div "QA Engineer" at bounding box center [505, 504] width 172 height 17
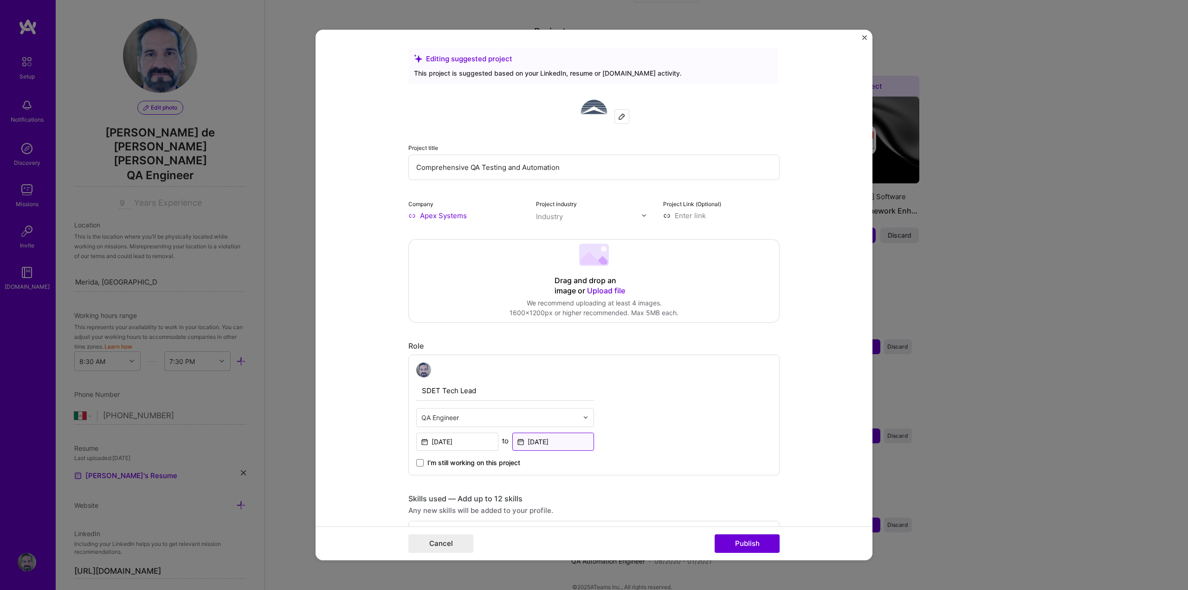
click at [564, 440] on input "[DATE]" at bounding box center [553, 442] width 82 height 18
click at [565, 439] on input "[DATE]" at bounding box center [553, 442] width 82 height 18
click at [648, 406] on div "SDET Tech Lead QA Engineer [DATE] to [DATE] ‹ 2022 › January February March Apr…" at bounding box center [593, 415] width 371 height 121
